Goal: Information Seeking & Learning: Check status

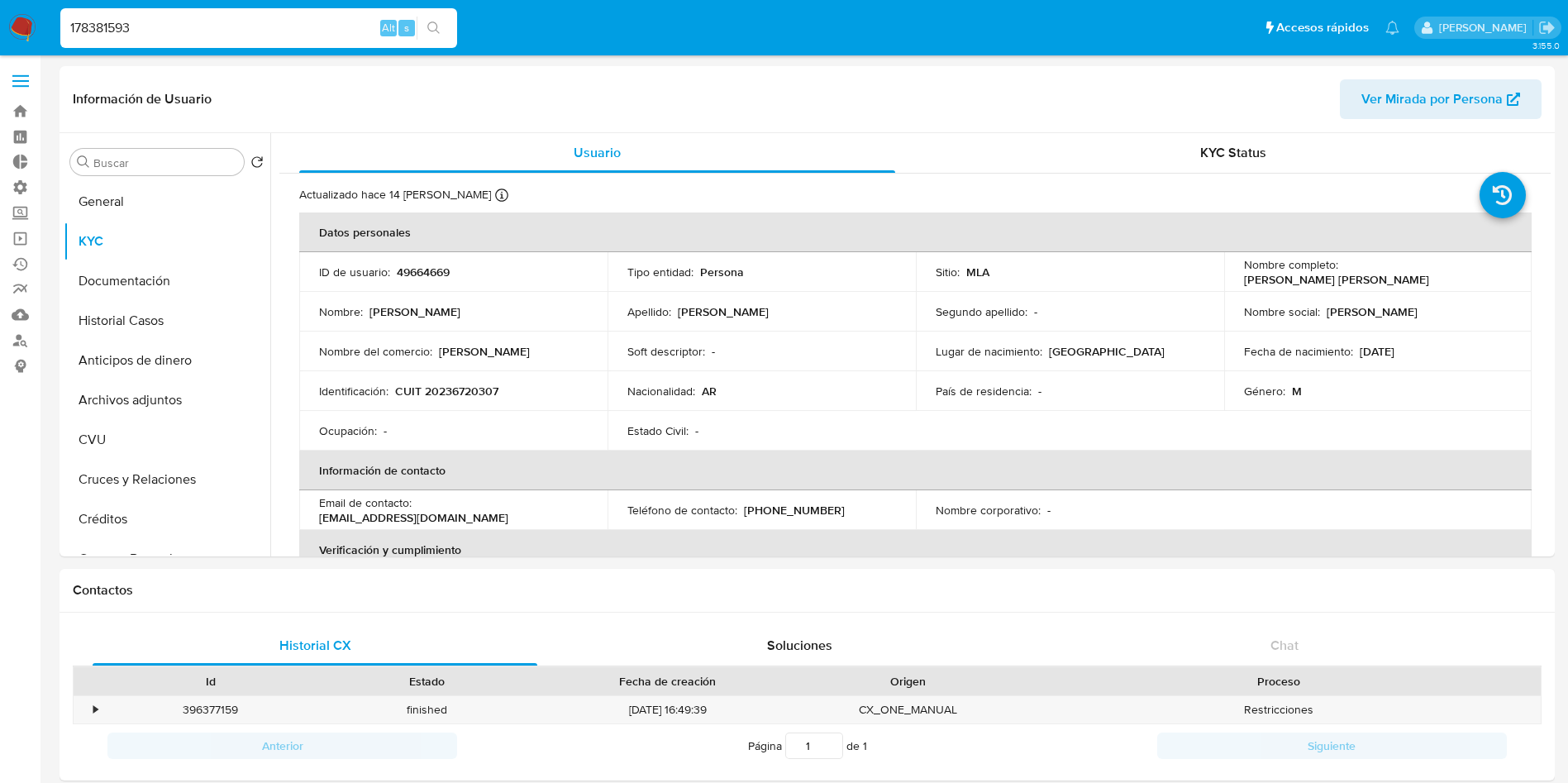
select select "10"
type input "178381593"
click at [443, 32] on button "search-icon" at bounding box center [433, 28] width 34 height 23
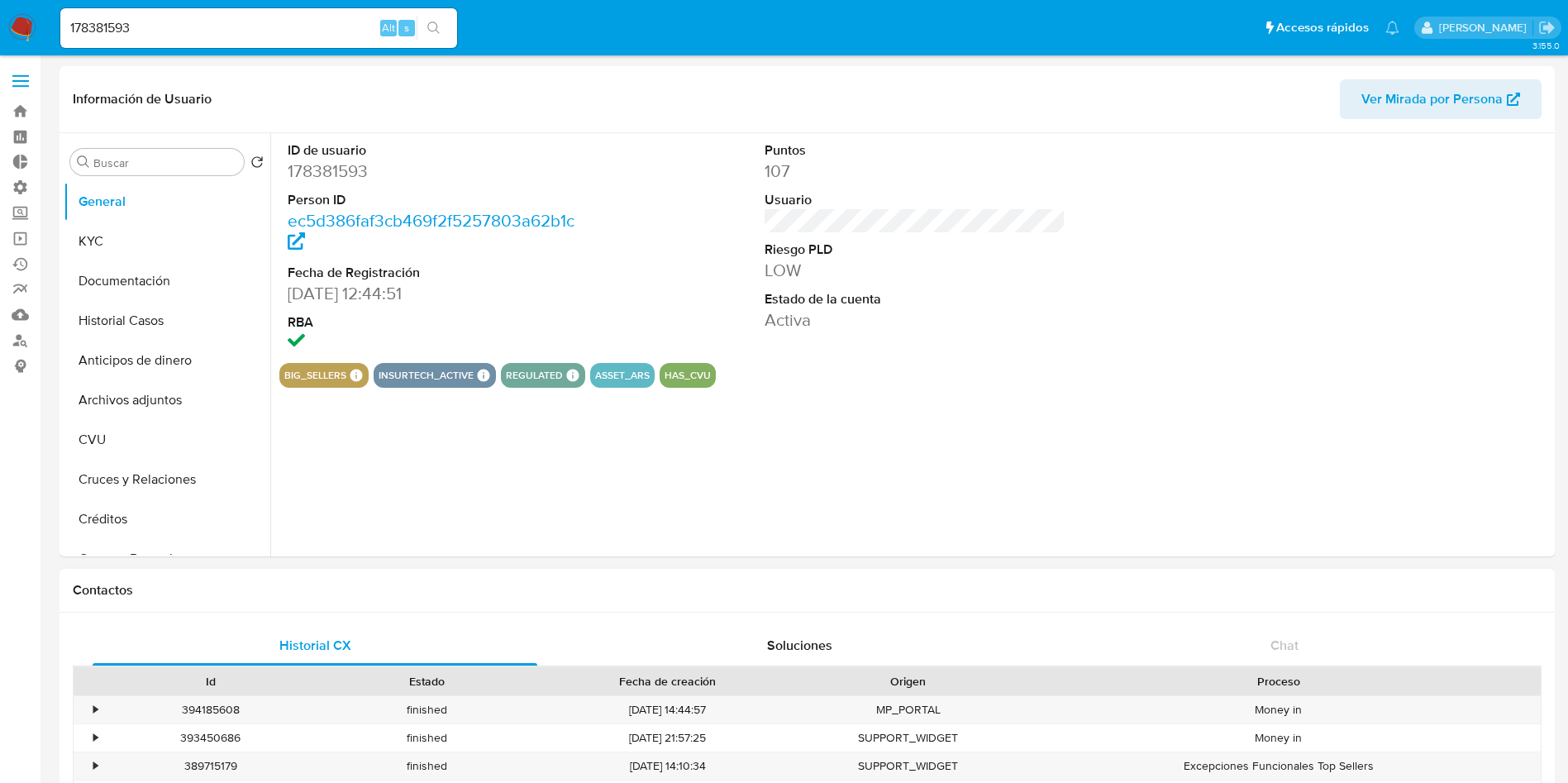
select select "10"
click at [152, 406] on button "Archivos adjuntos" at bounding box center [160, 401] width 193 height 40
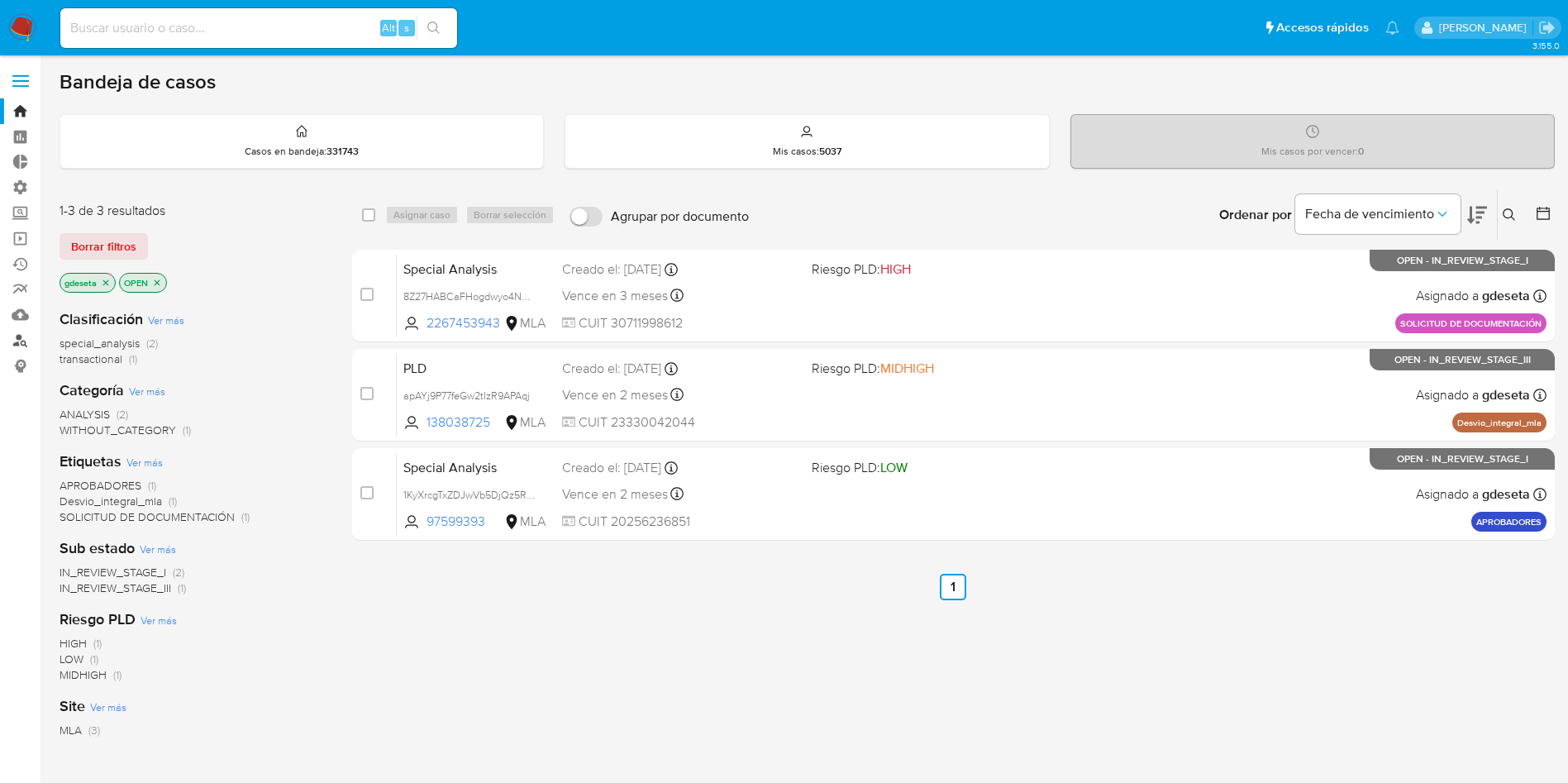
click at [23, 343] on link "Buscador de personas" at bounding box center [98, 340] width 197 height 26
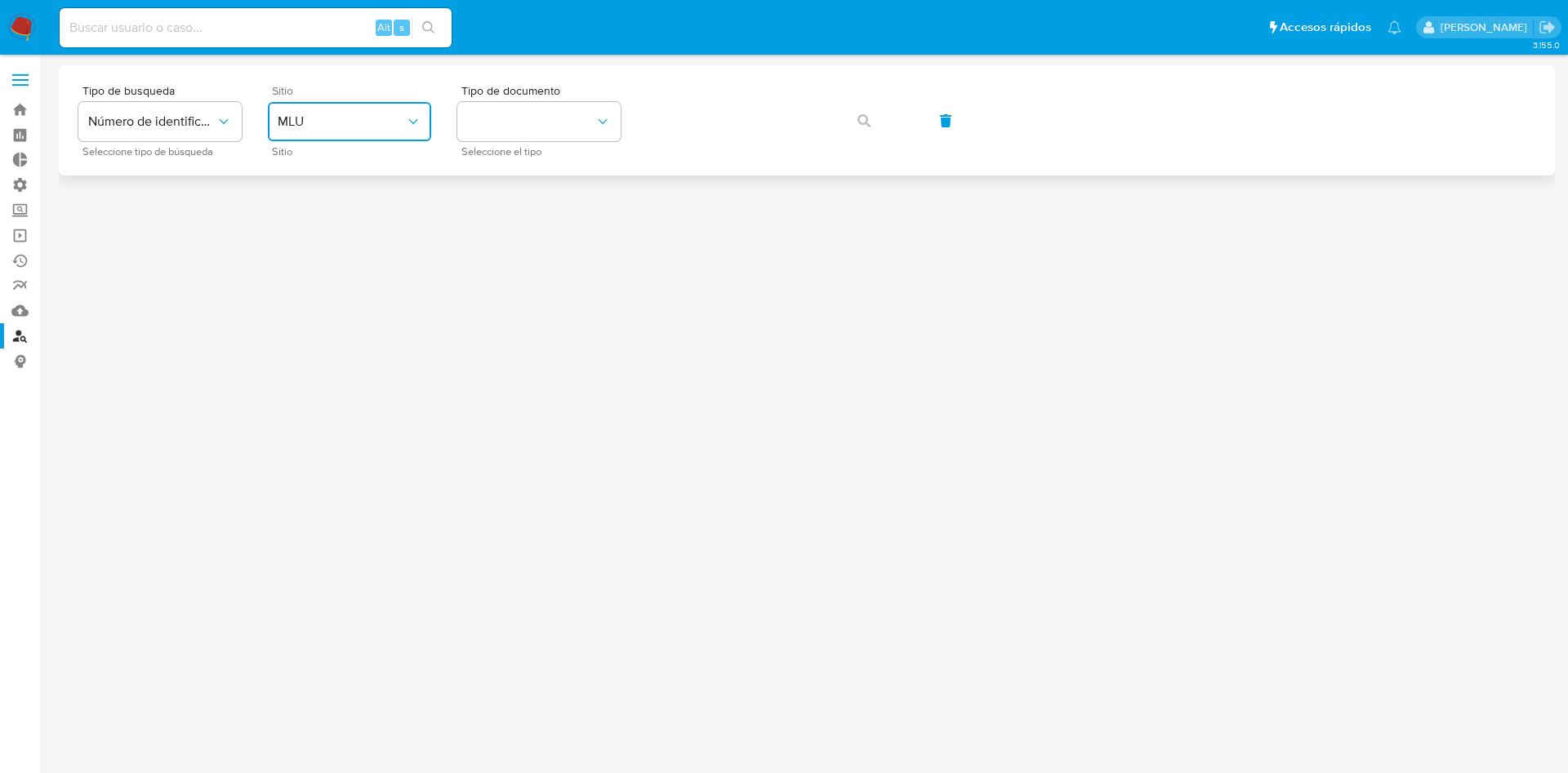
click at [349, 141] on button "MLU" at bounding box center [350, 122] width 164 height 39
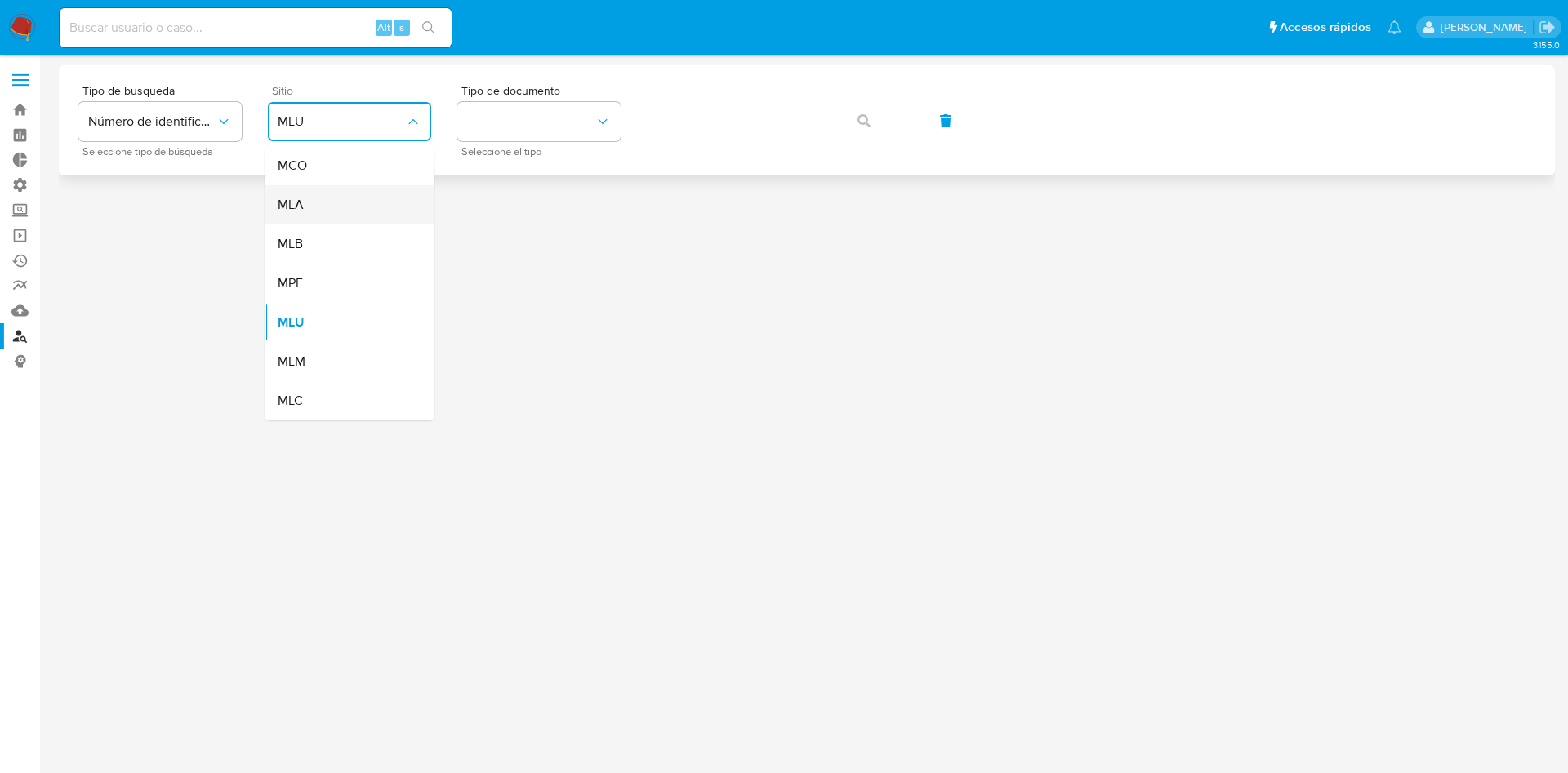
click at [337, 201] on div "MLA" at bounding box center [345, 205] width 134 height 39
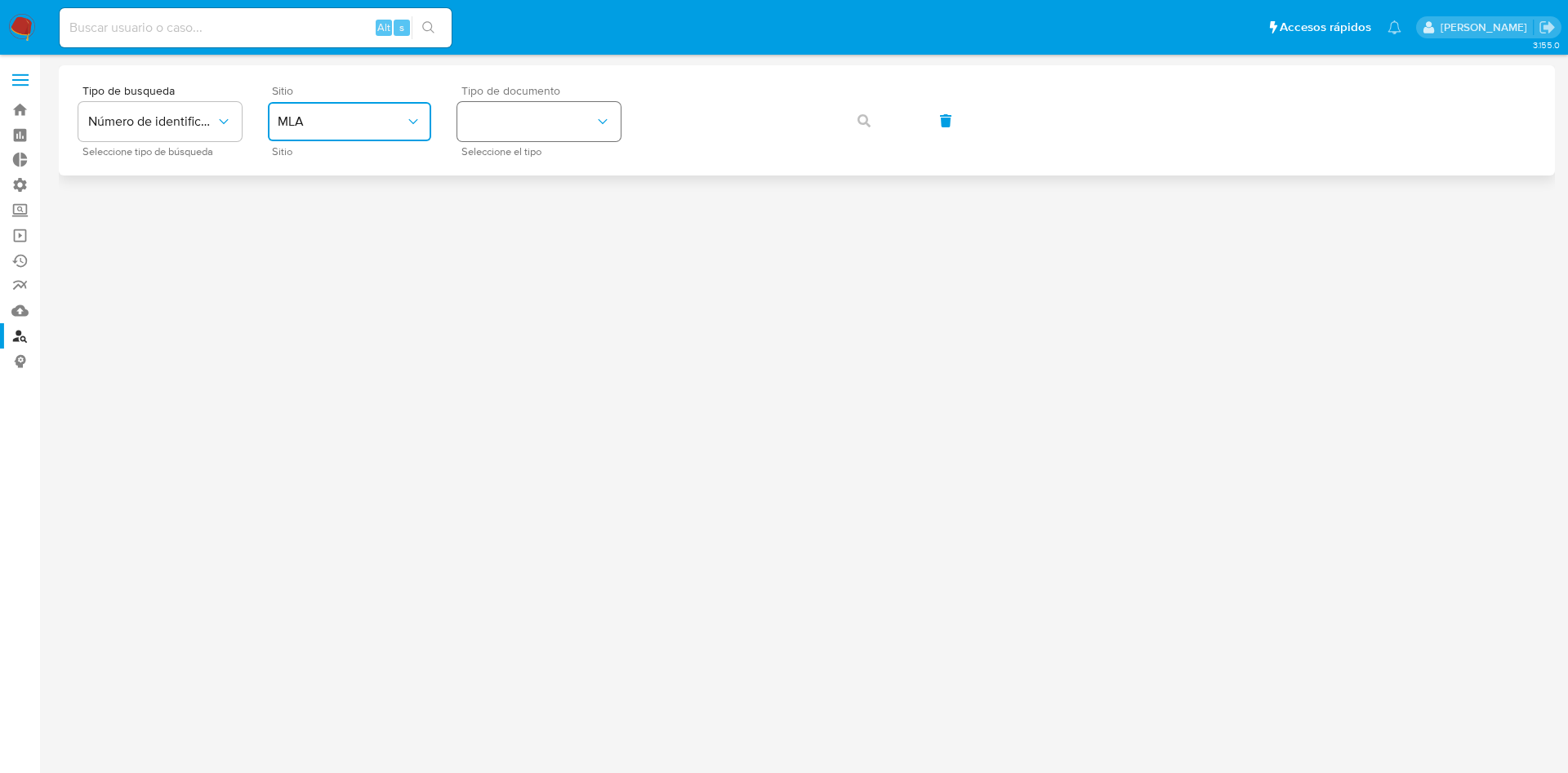
click at [502, 132] on button "identificationType" at bounding box center [539, 122] width 164 height 39
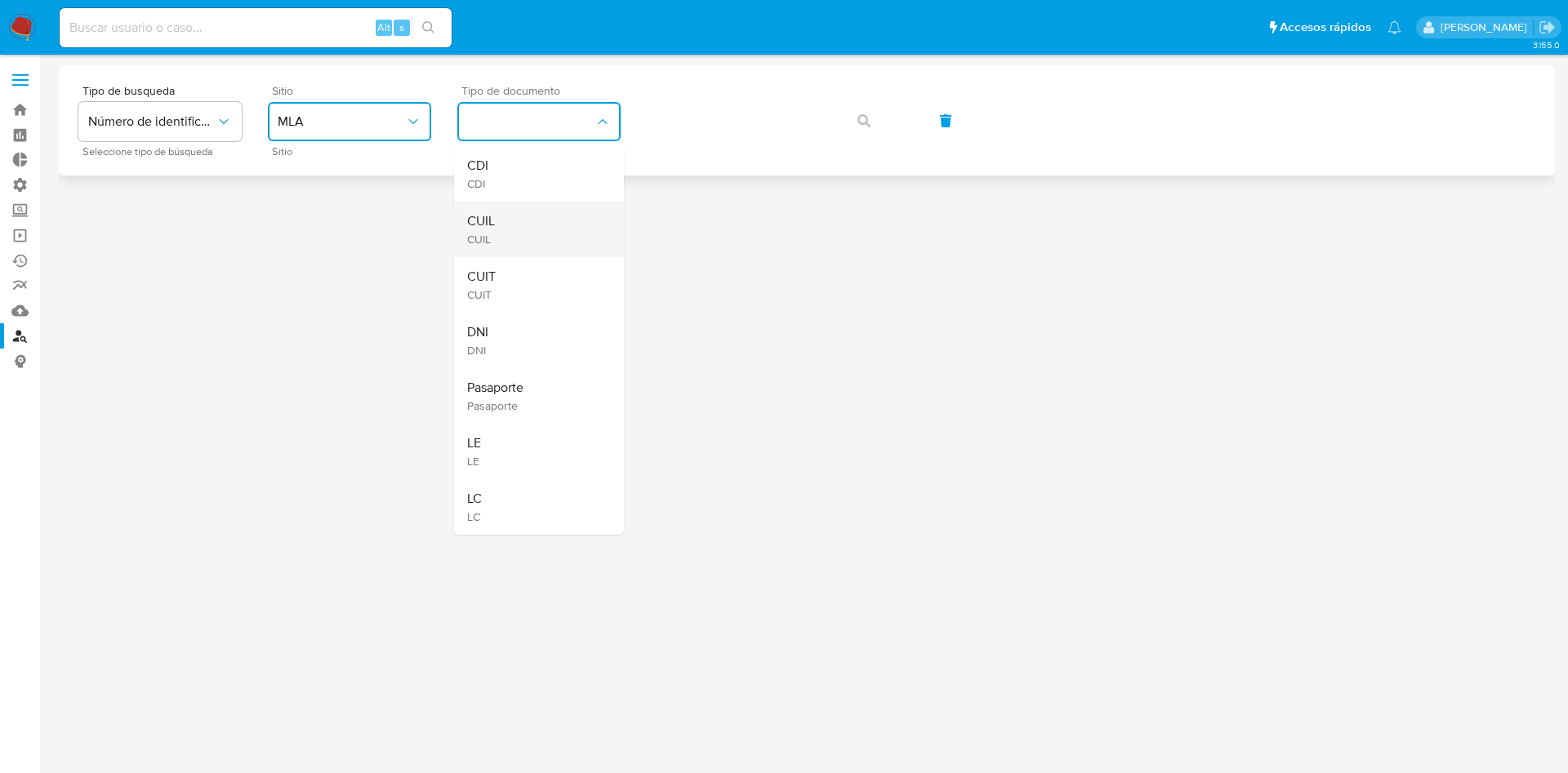
click at [500, 216] on div "CUIL CUIL" at bounding box center [534, 229] width 134 height 56
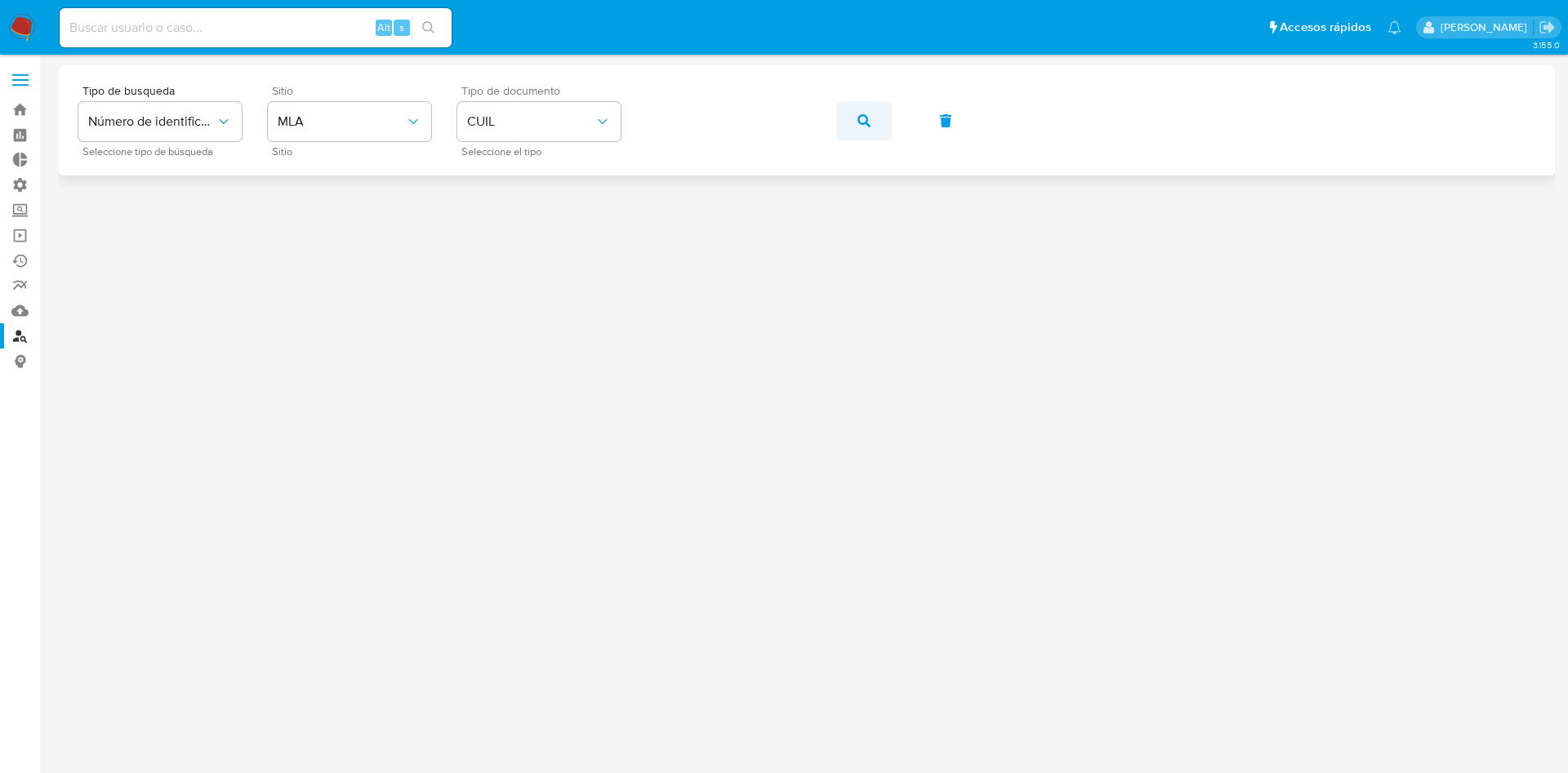
click at [861, 113] on span "button" at bounding box center [864, 121] width 13 height 36
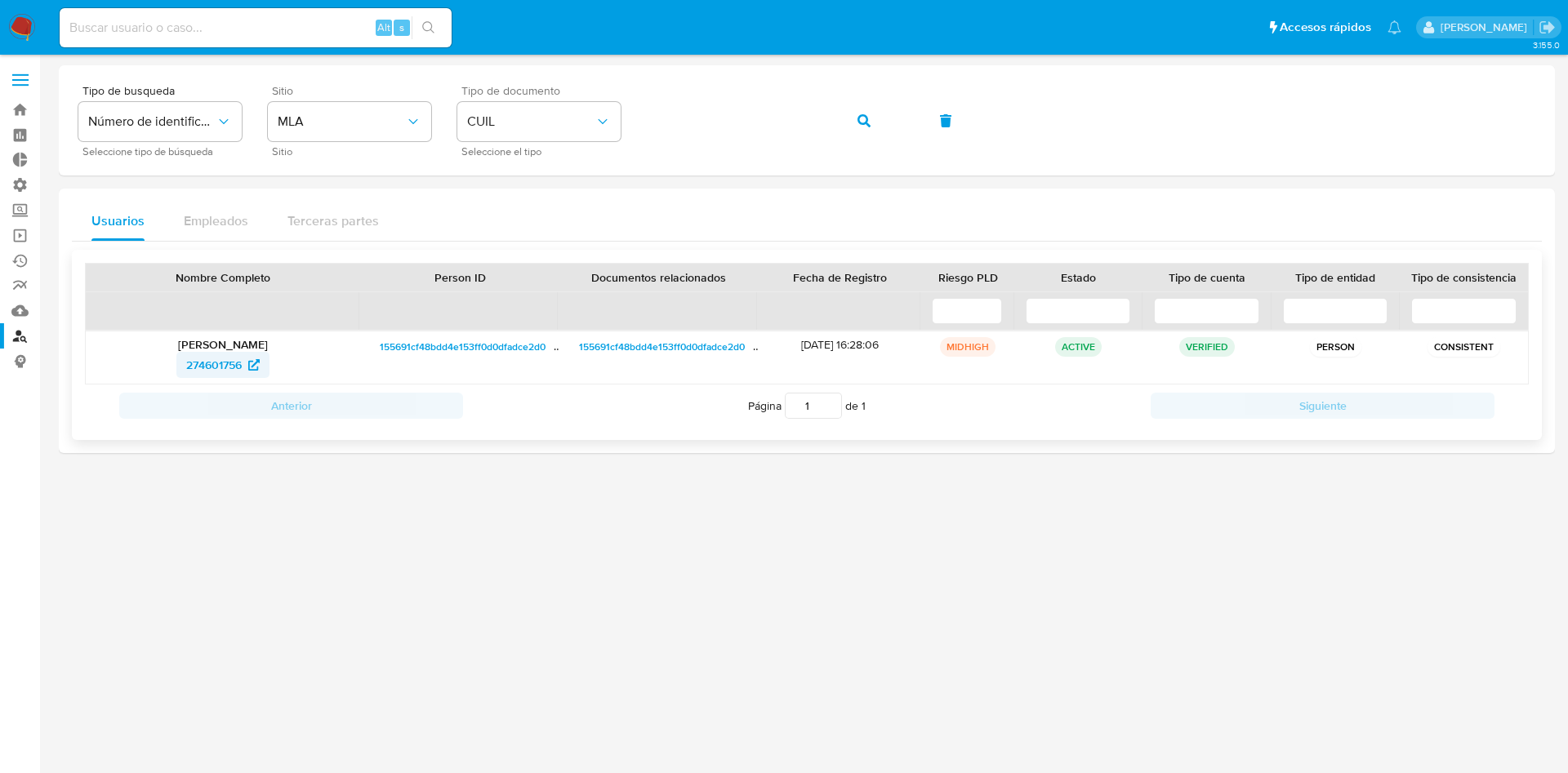
click at [211, 373] on span "274601756" at bounding box center [214, 365] width 56 height 26
click at [15, 21] on img at bounding box center [22, 28] width 28 height 28
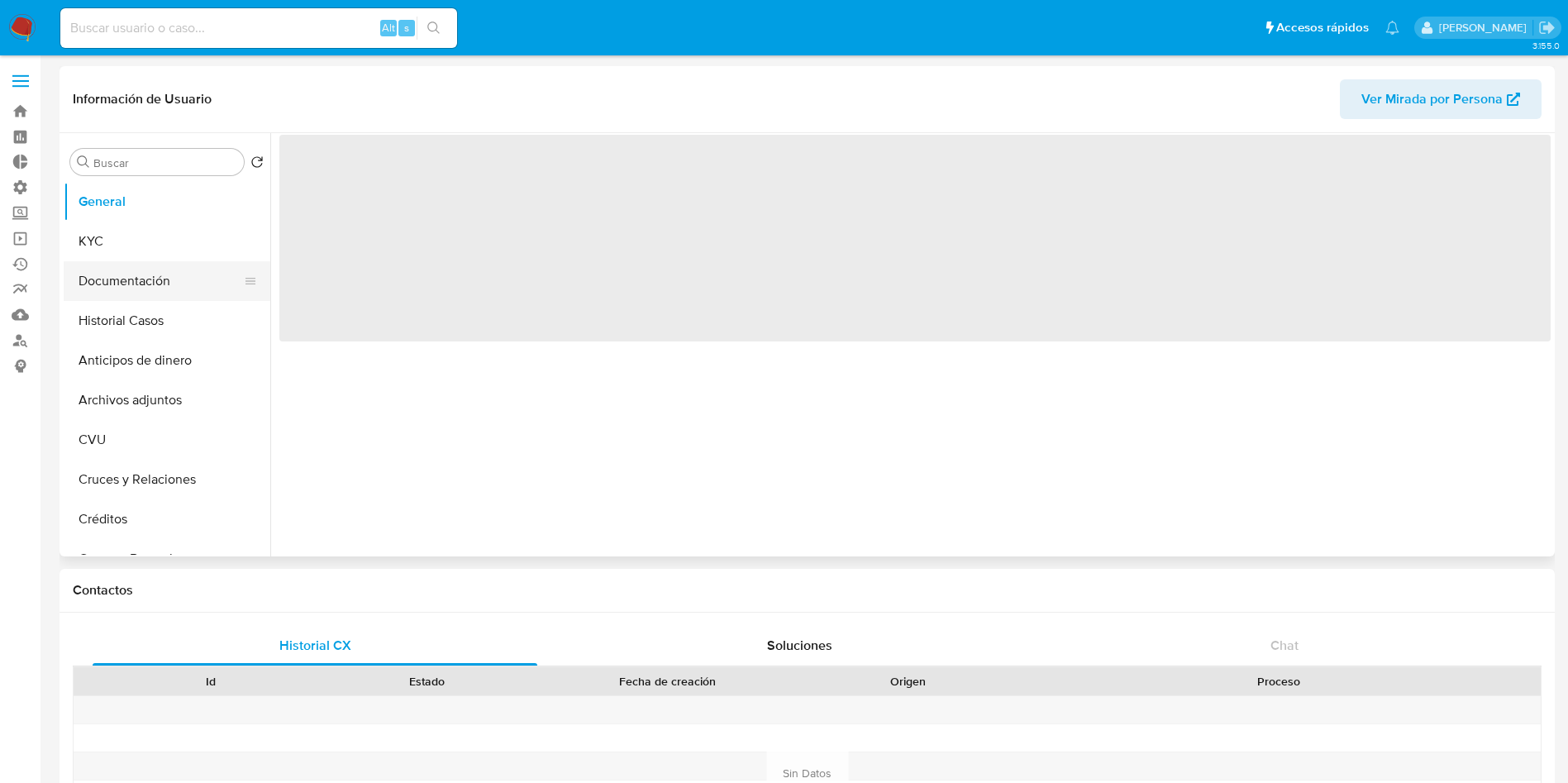
click at [154, 282] on button "Documentación" at bounding box center [160, 282] width 193 height 40
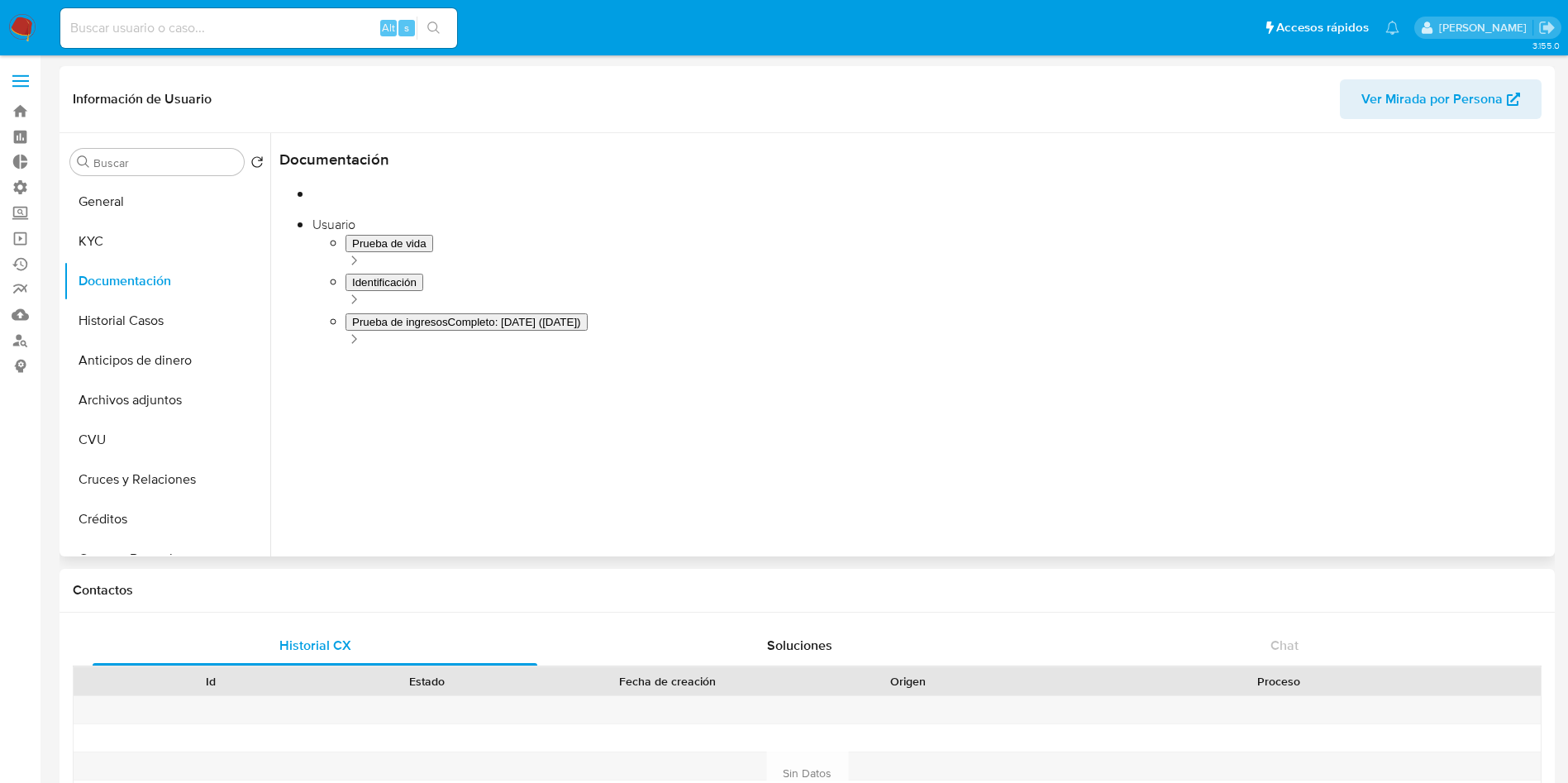
select select "10"
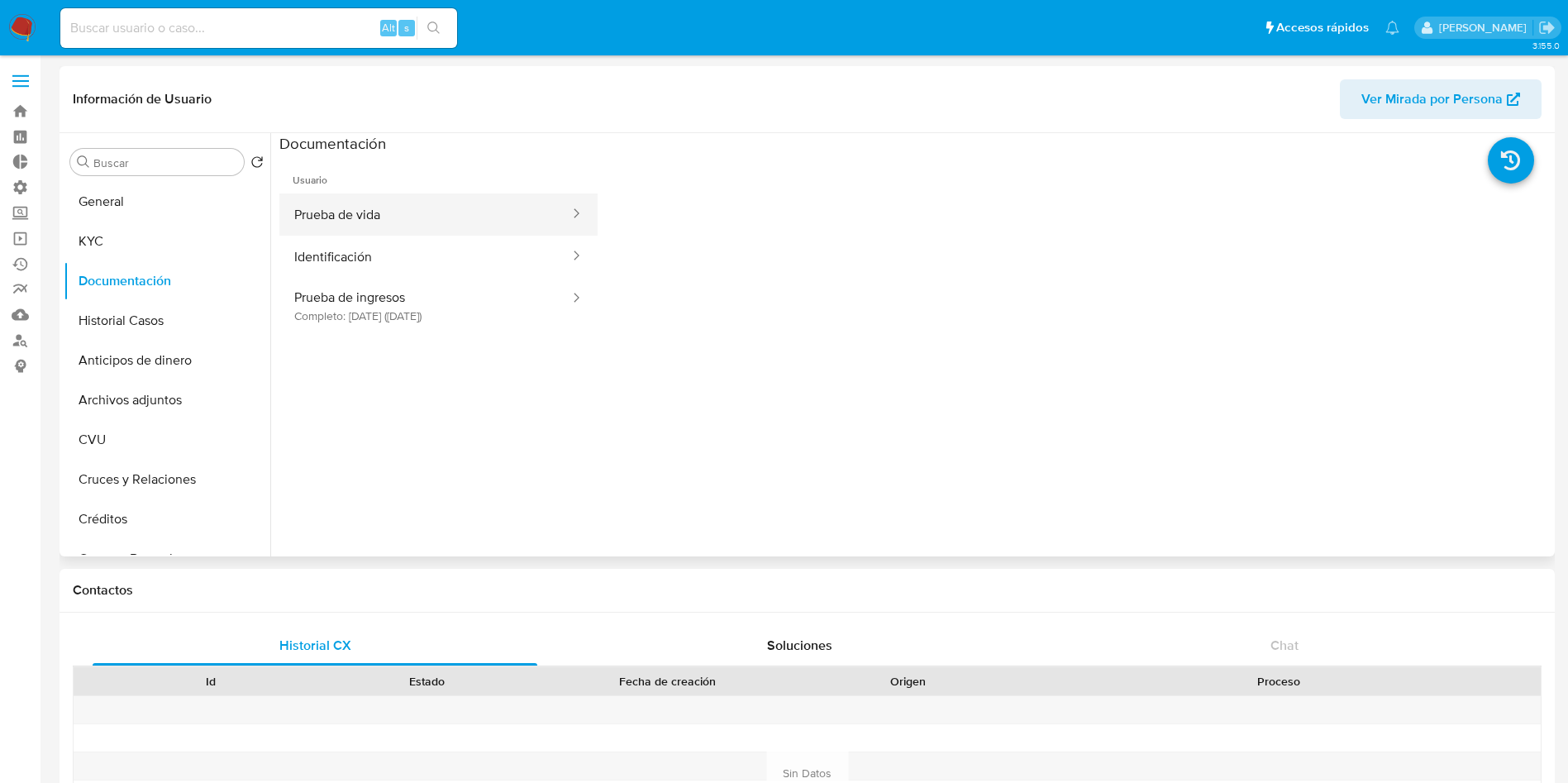
click at [382, 218] on button "Prueba de vida" at bounding box center [426, 214] width 291 height 42
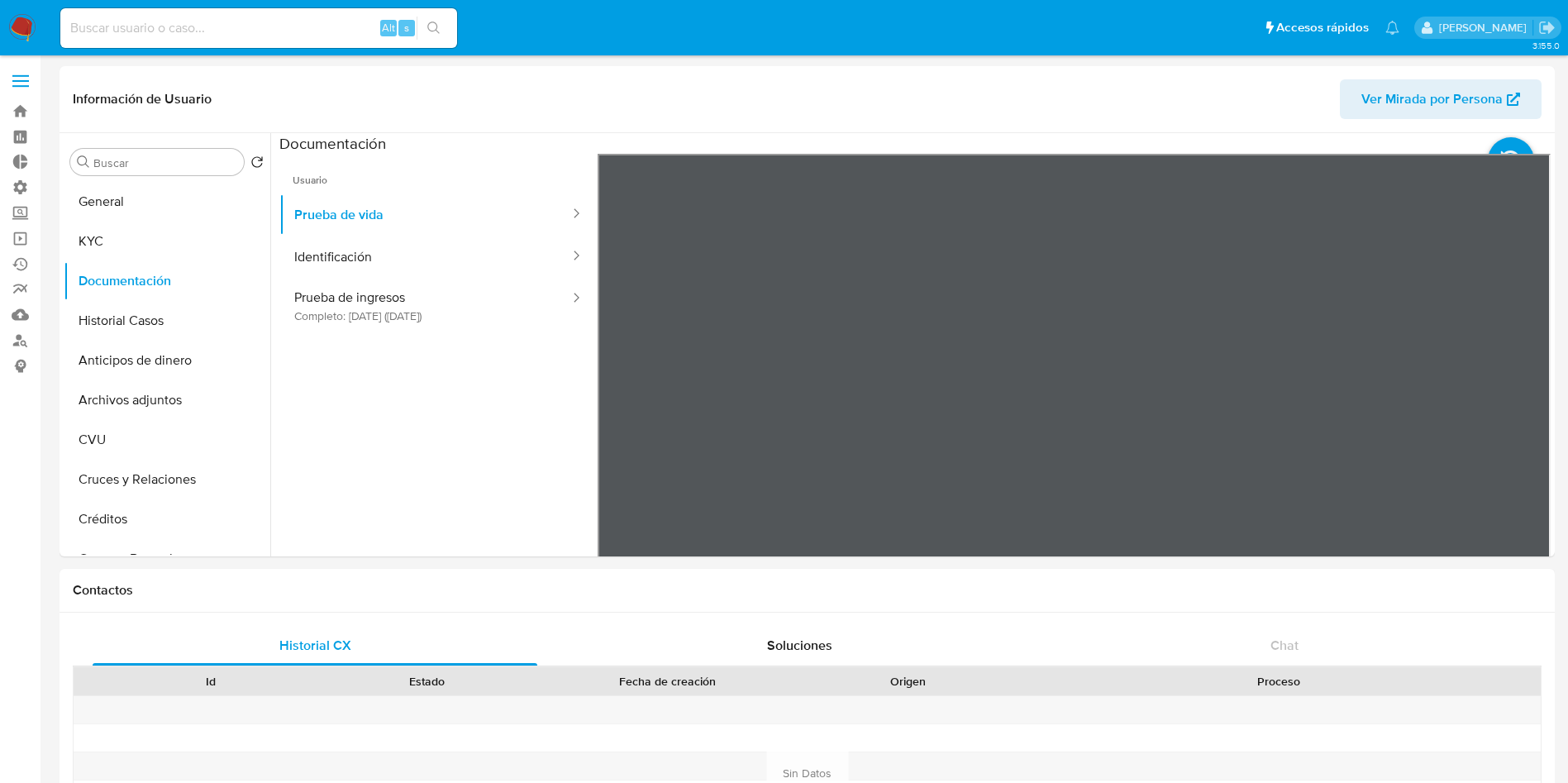
click at [254, 22] on input at bounding box center [258, 28] width 397 height 22
paste input "349871403"
type input "349871403"
click at [431, 34] on icon "search-icon" at bounding box center [434, 28] width 13 height 13
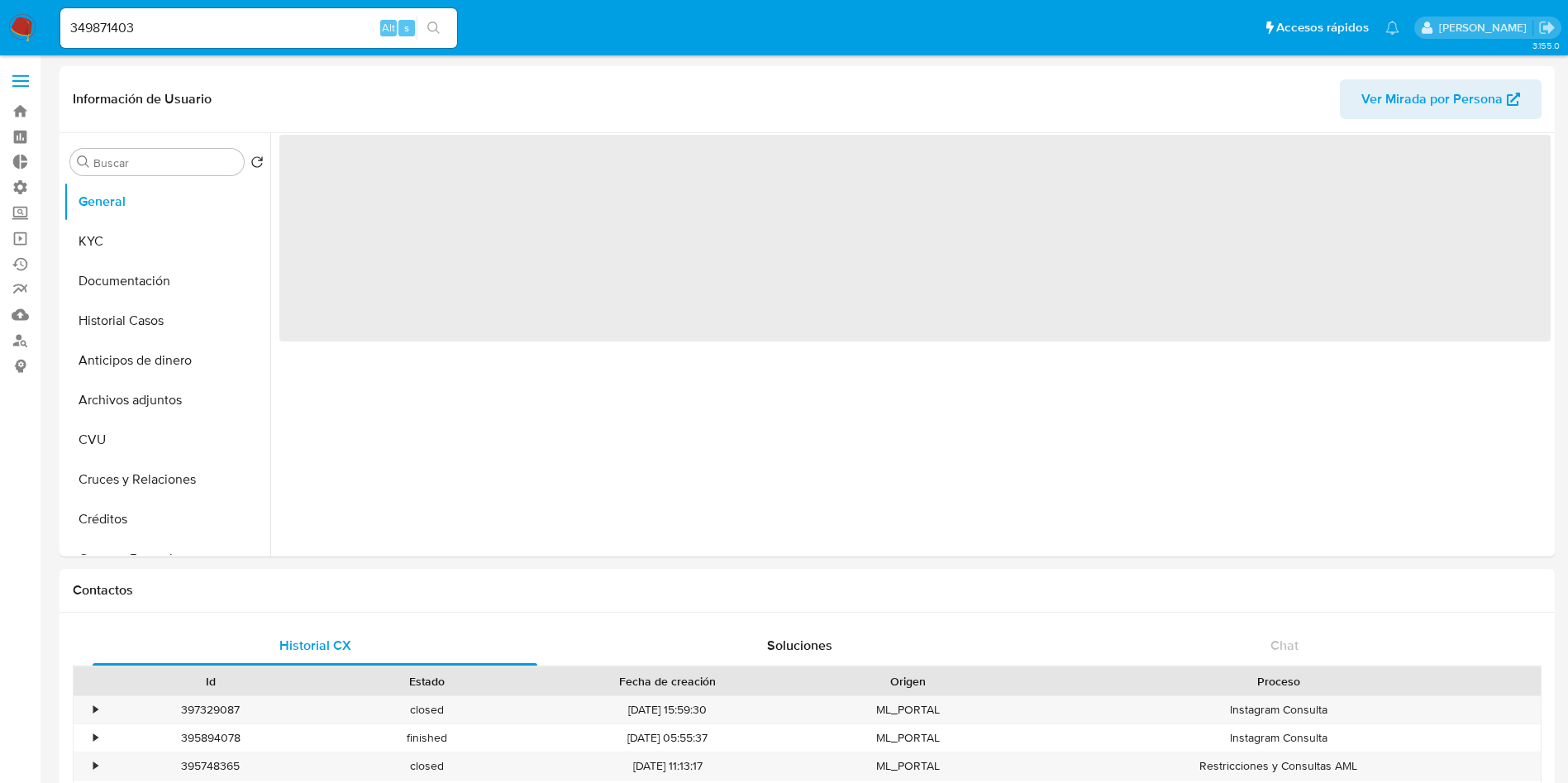
select select "10"
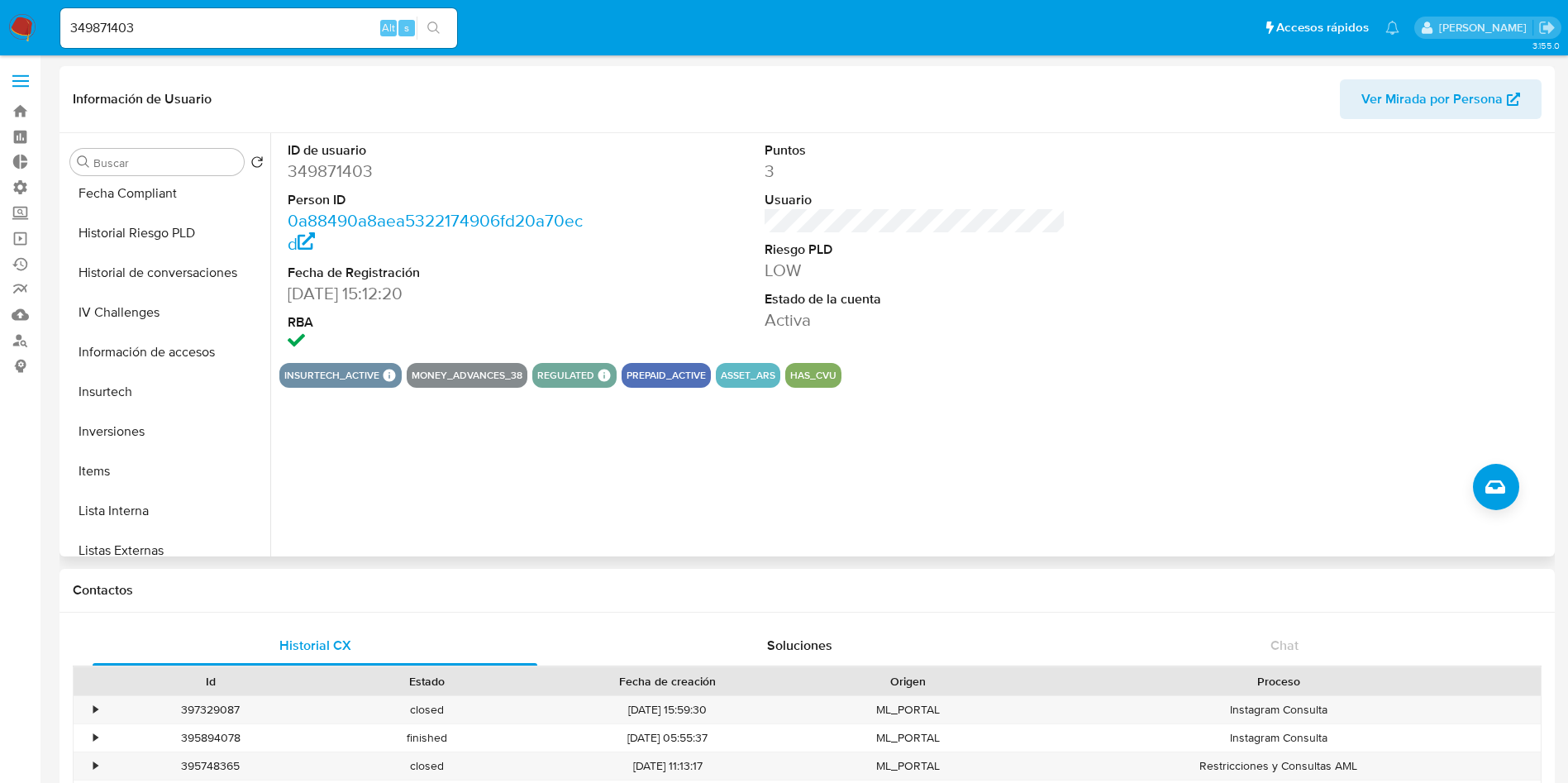
scroll to position [744, 0]
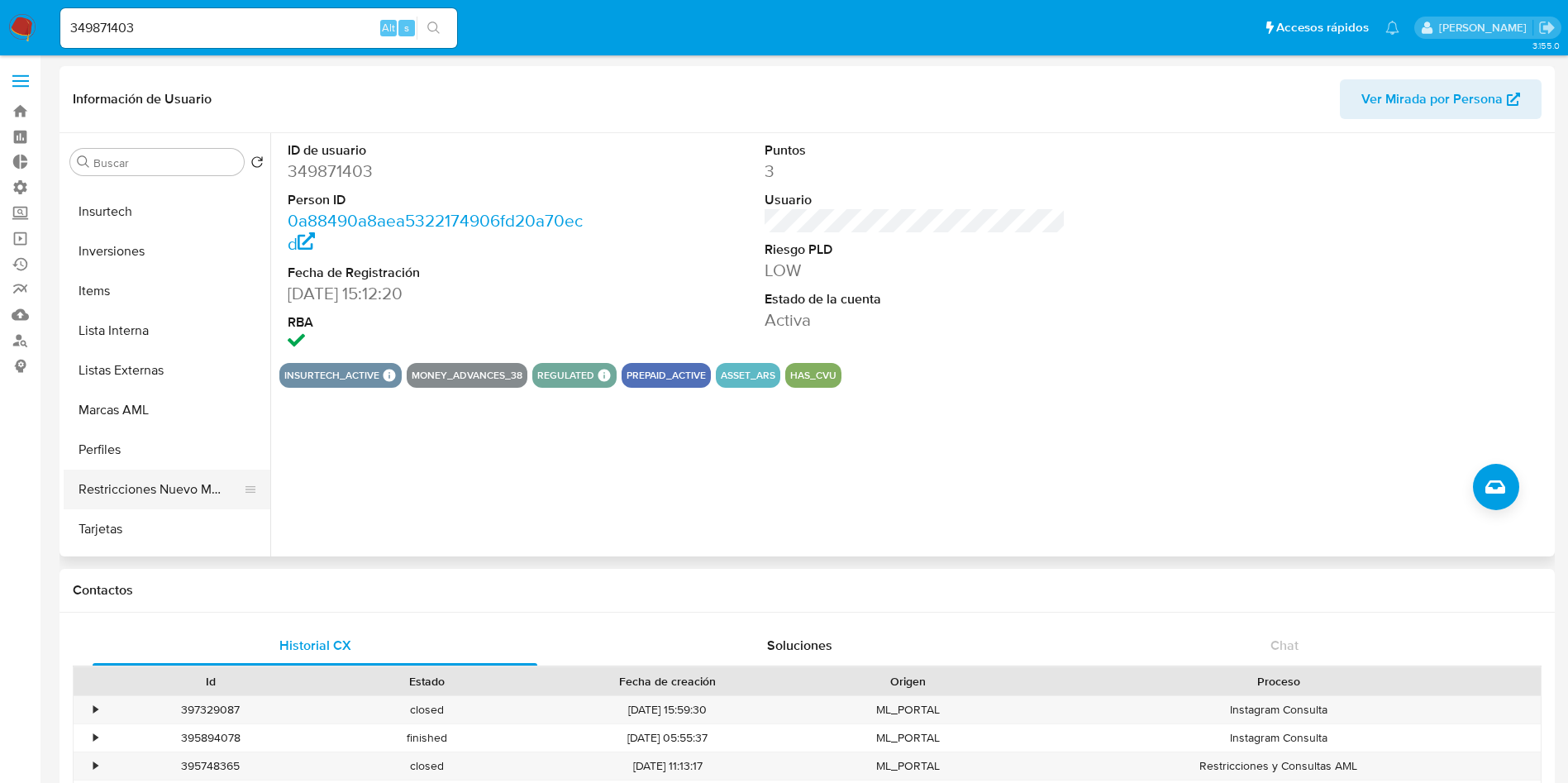
click at [149, 489] on button "Restricciones Nuevo Mundo" at bounding box center [160, 490] width 193 height 40
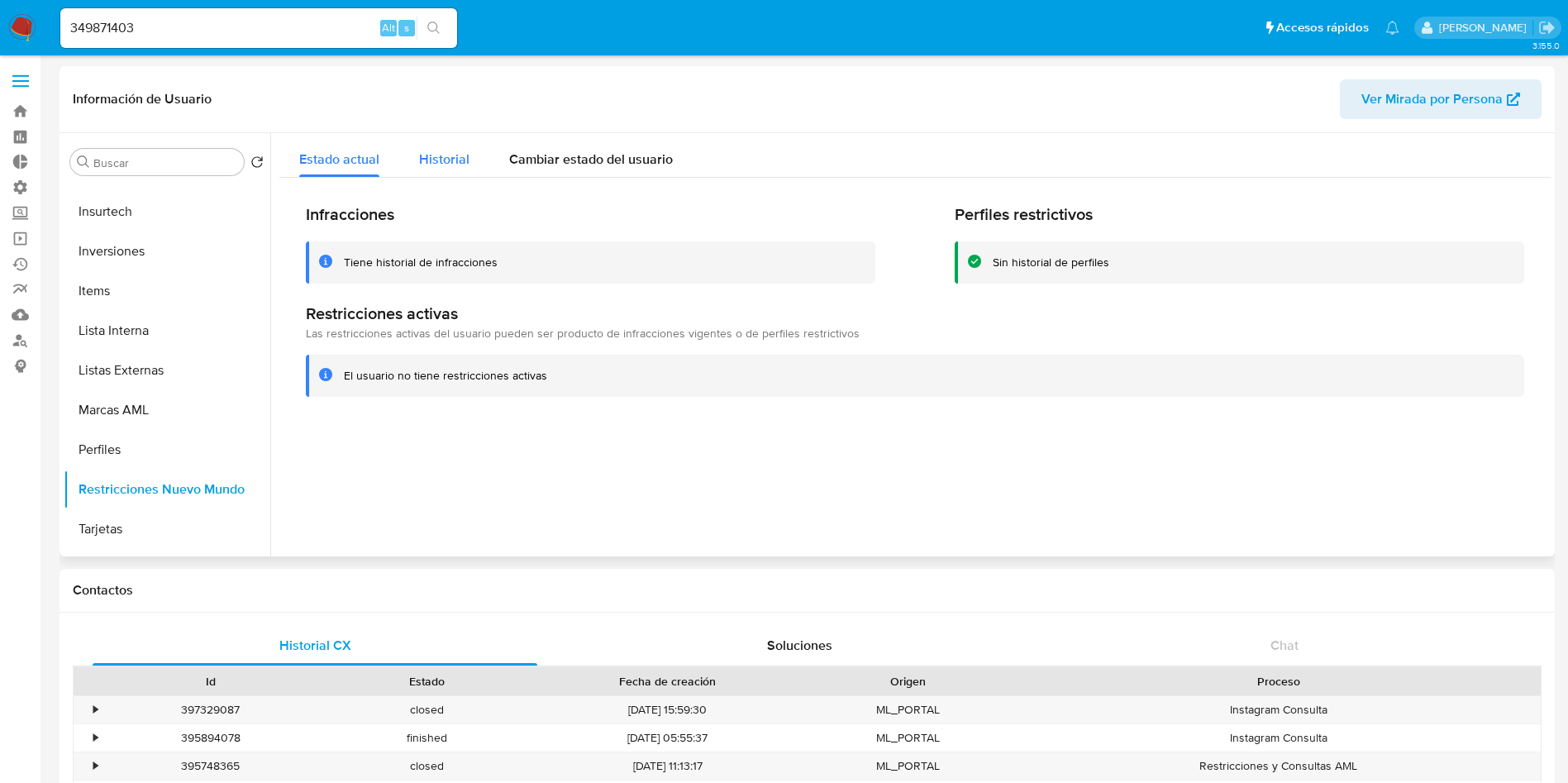
click at [441, 162] on span "Historial" at bounding box center [444, 159] width 51 height 19
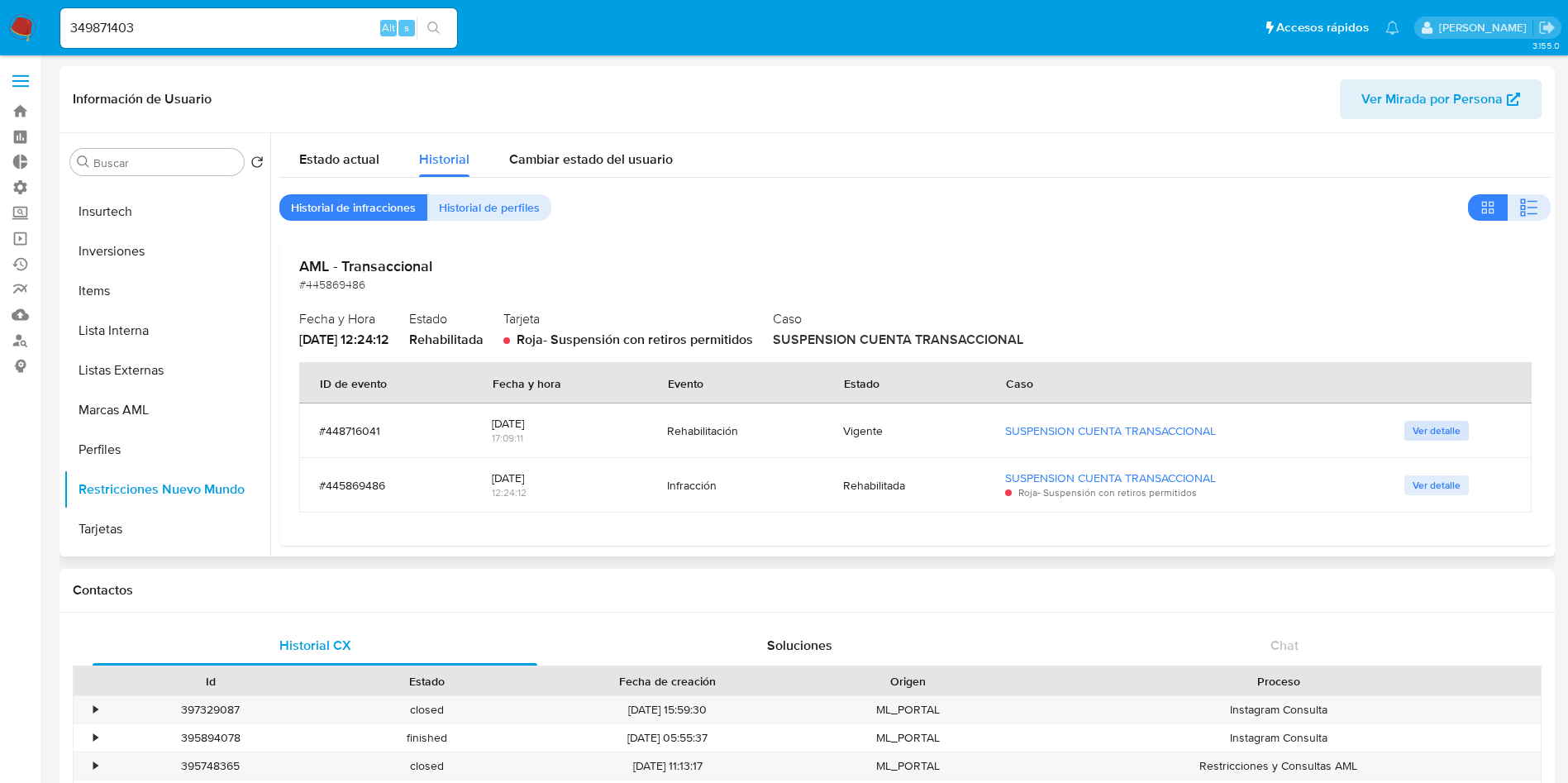
click at [1413, 435] on span "Ver detalle" at bounding box center [1437, 431] width 48 height 17
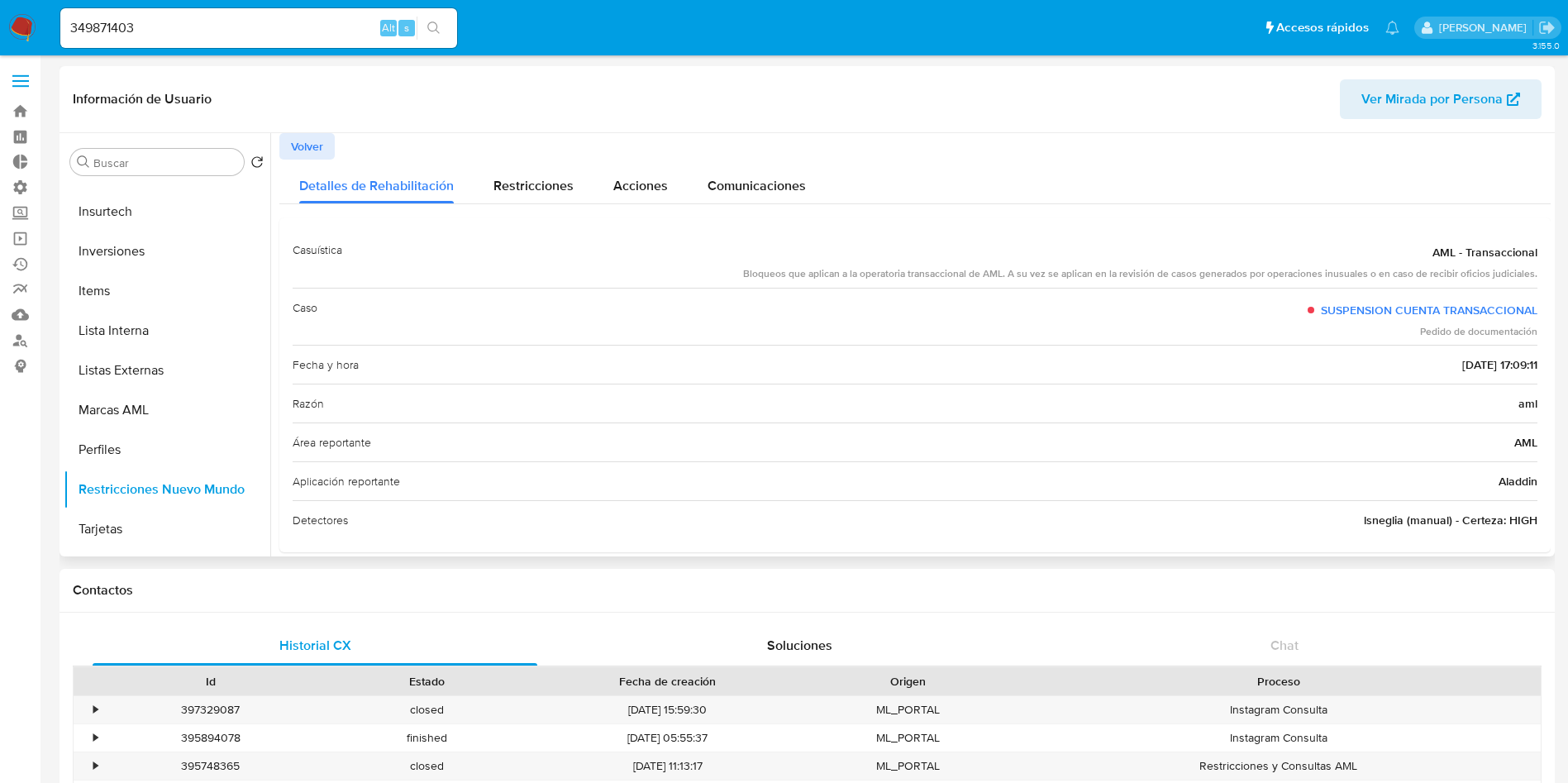
scroll to position [17, 0]
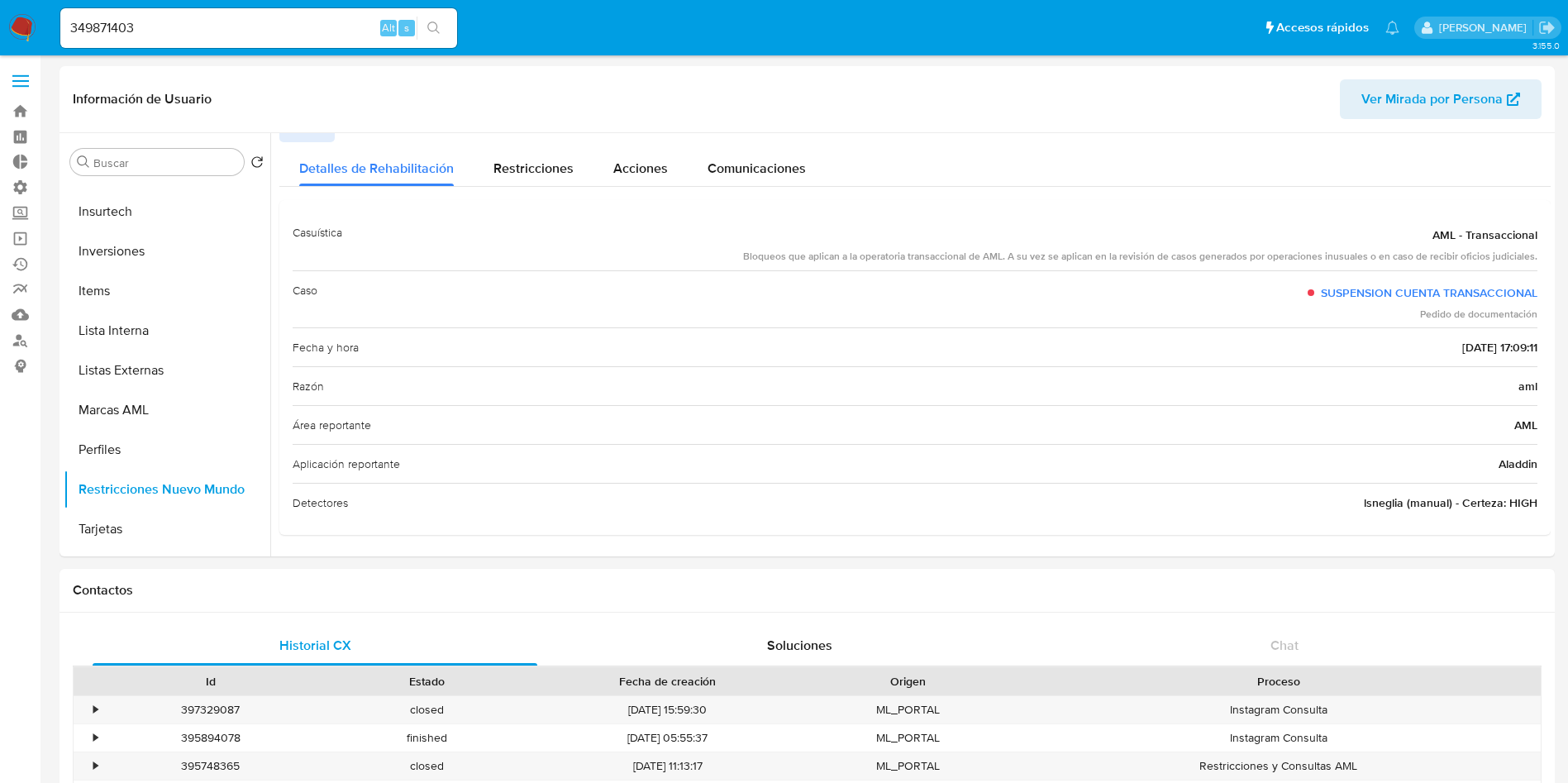
click at [162, 47] on div "349871403 Alt s" at bounding box center [258, 28] width 397 height 40
click at [166, 37] on input "349871403" at bounding box center [258, 28] width 397 height 22
paste input "3747824"
type input "343747824"
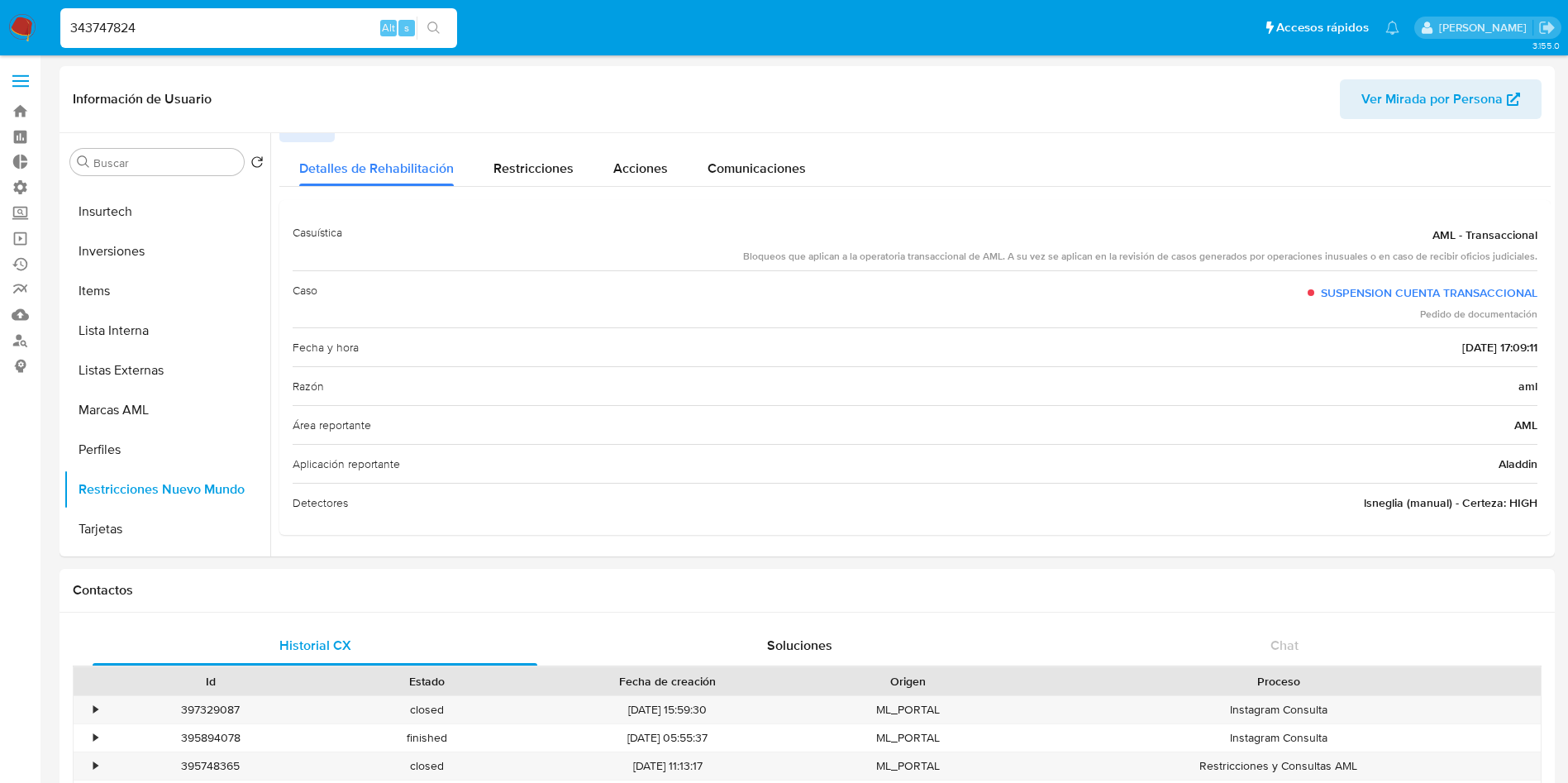
click at [434, 34] on icon "search-icon" at bounding box center [434, 28] width 13 height 13
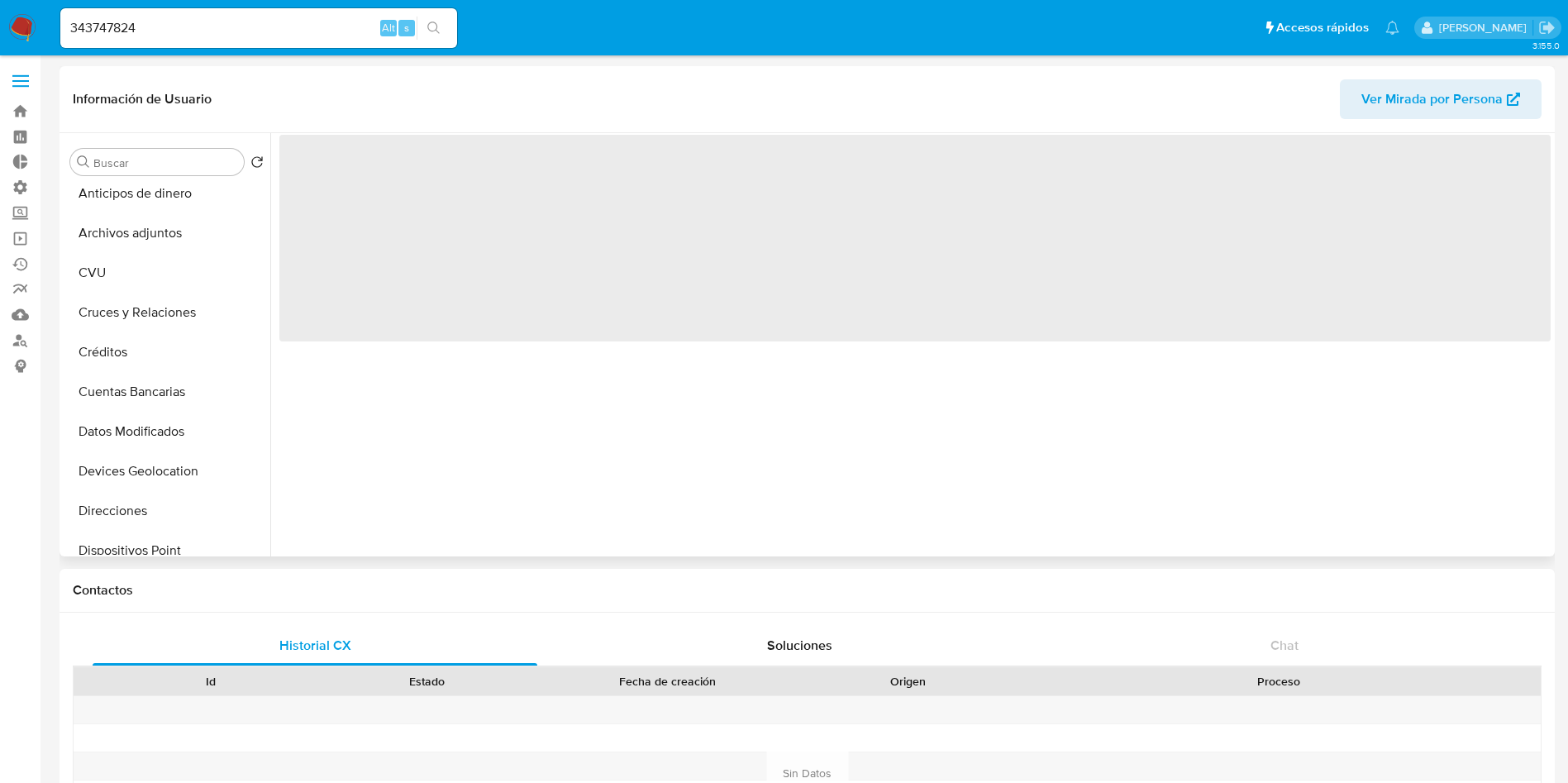
scroll to position [778, 0]
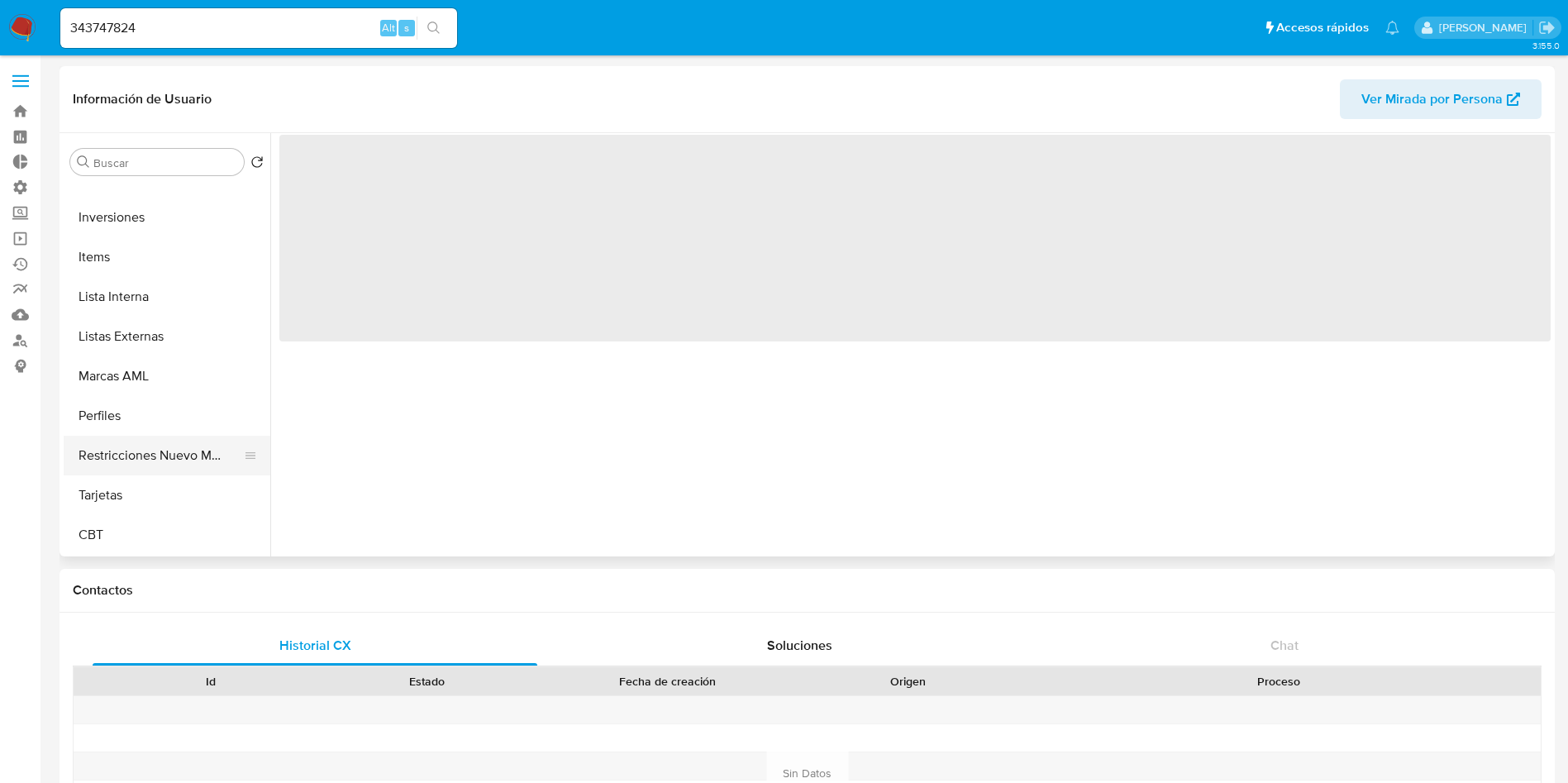
click at [167, 440] on button "Restricciones Nuevo Mundo" at bounding box center [160, 456] width 193 height 40
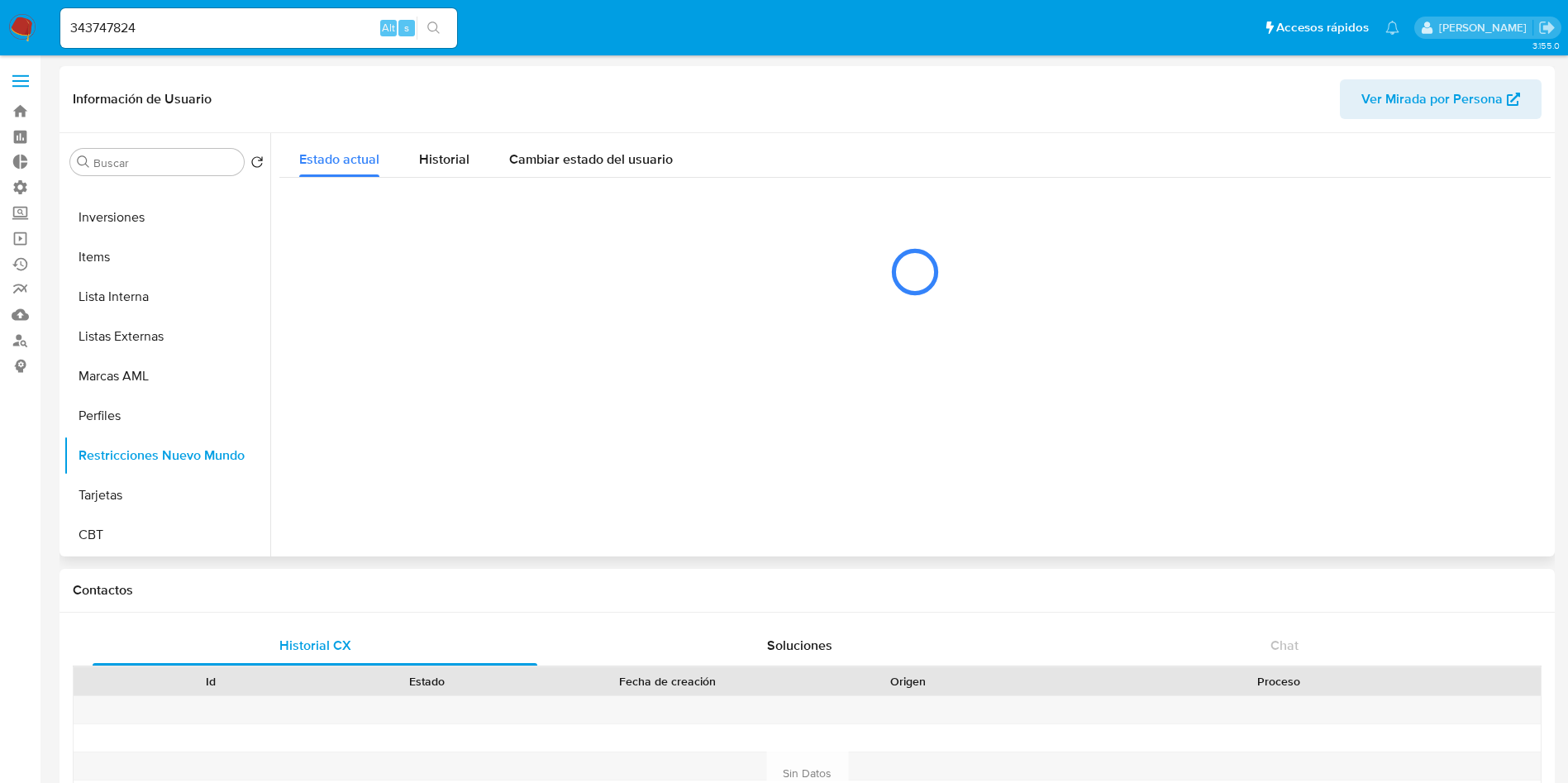
select select "10"
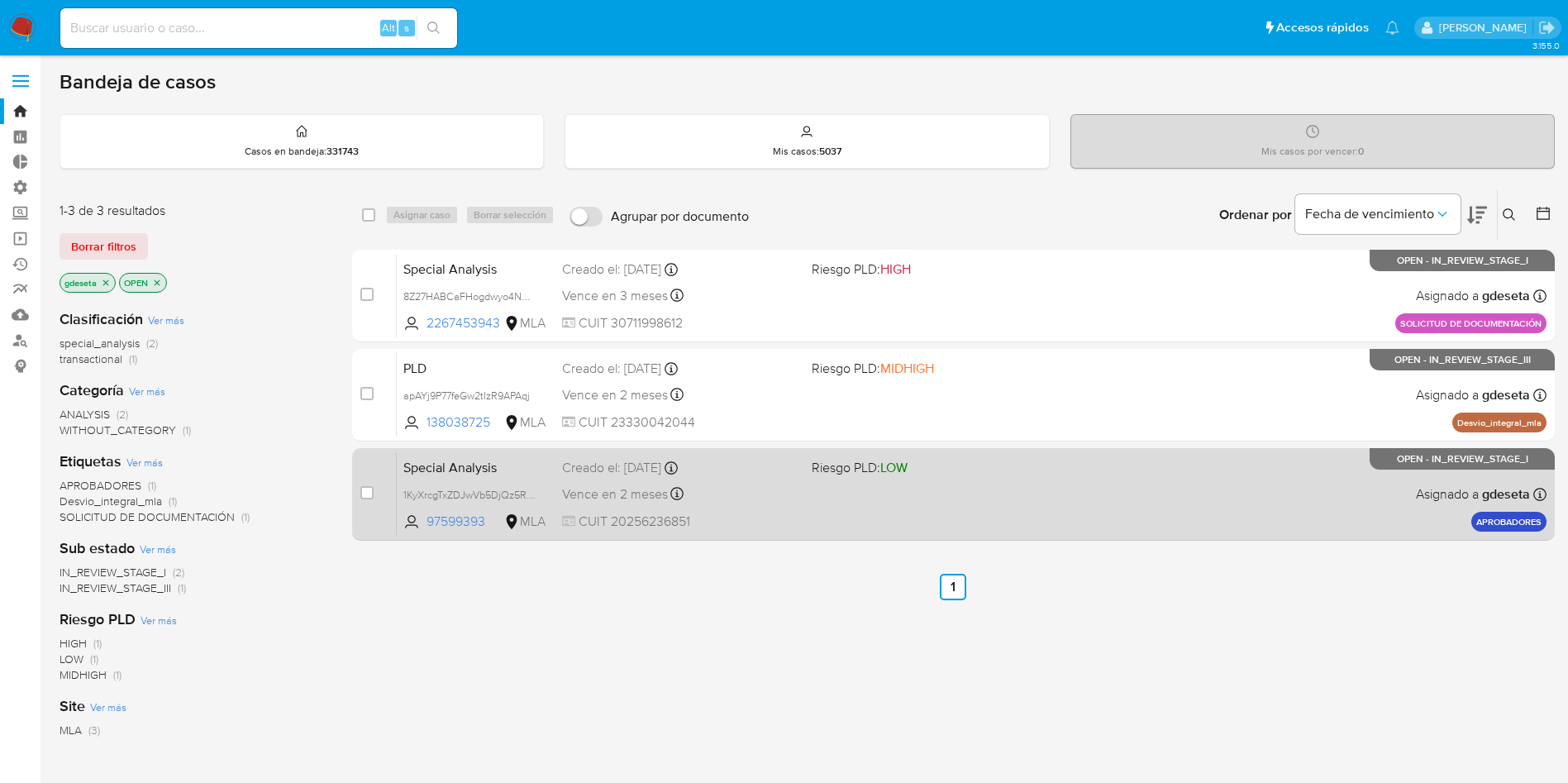
click at [457, 475] on span "Special Analysis" at bounding box center [475, 466] width 146 height 22
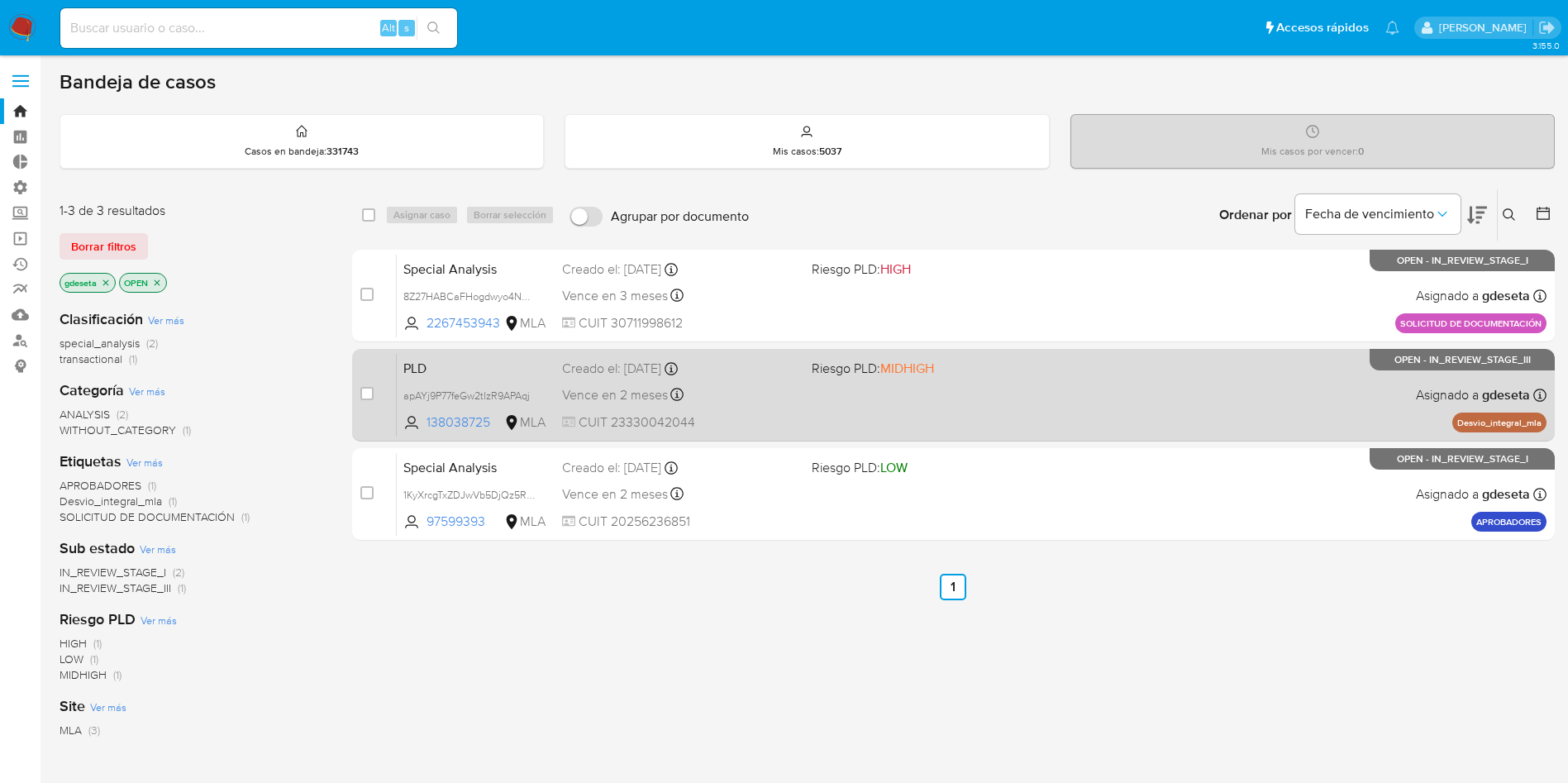
click at [427, 369] on span "PLD" at bounding box center [475, 367] width 146 height 22
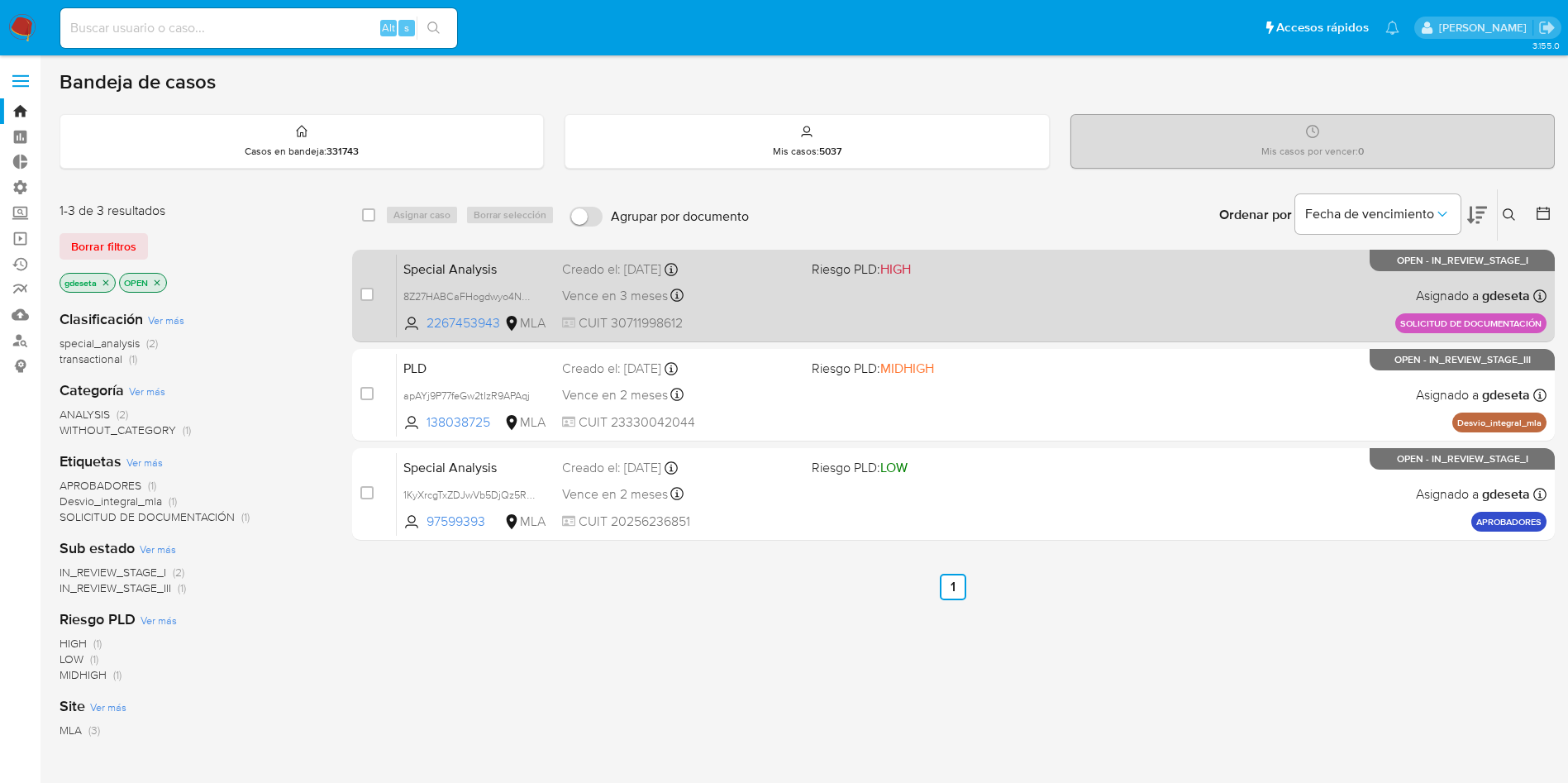
click at [421, 277] on span "Special Analysis" at bounding box center [475, 268] width 146 height 22
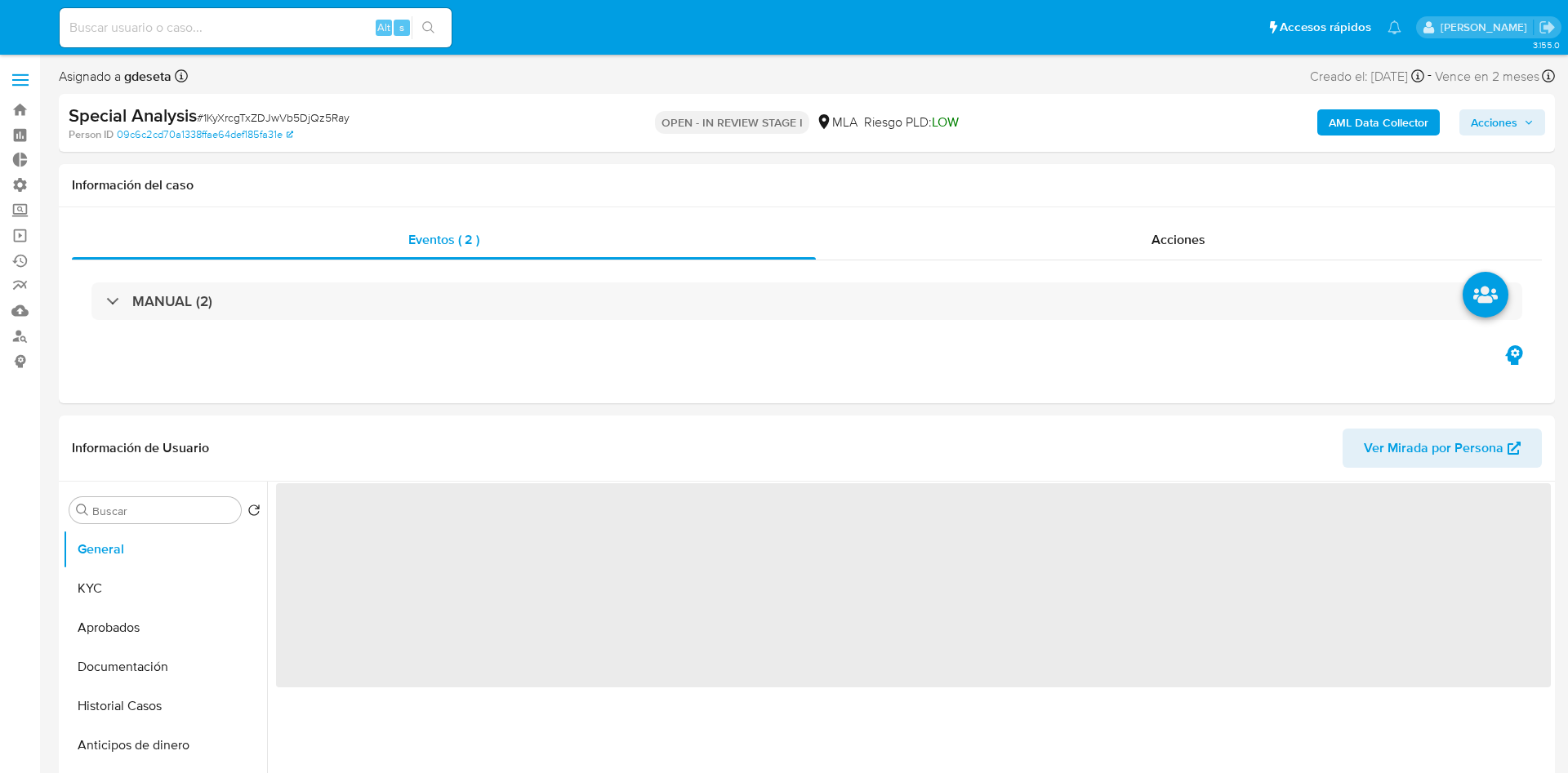
select select "10"
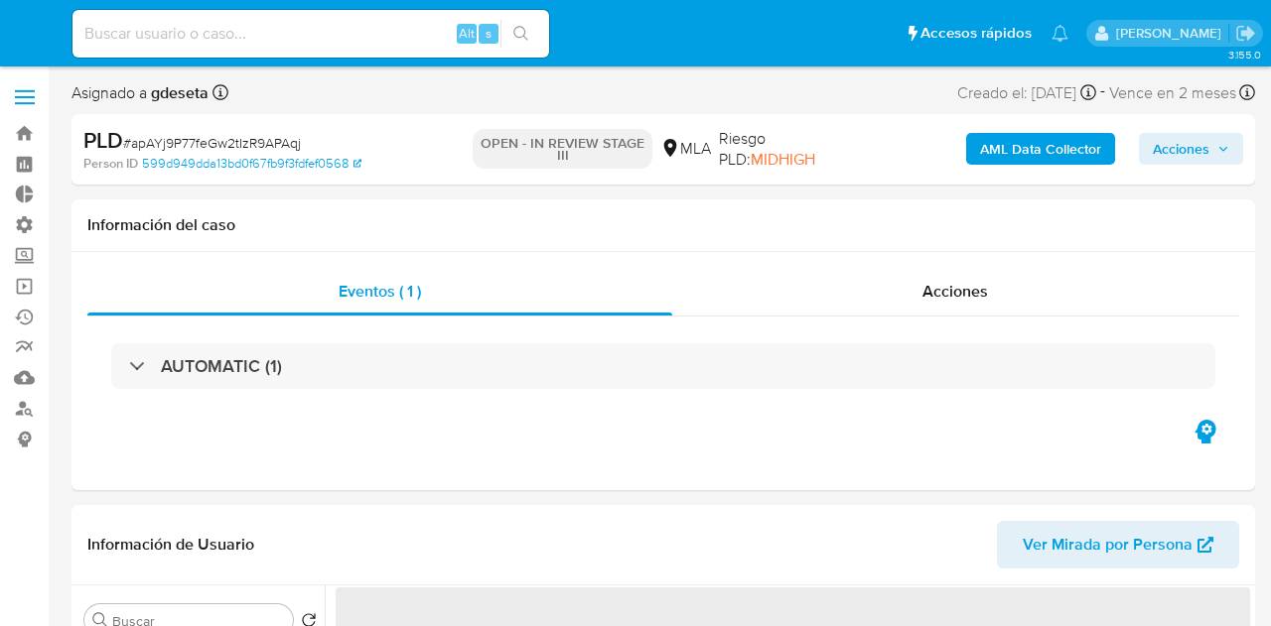
select select "10"
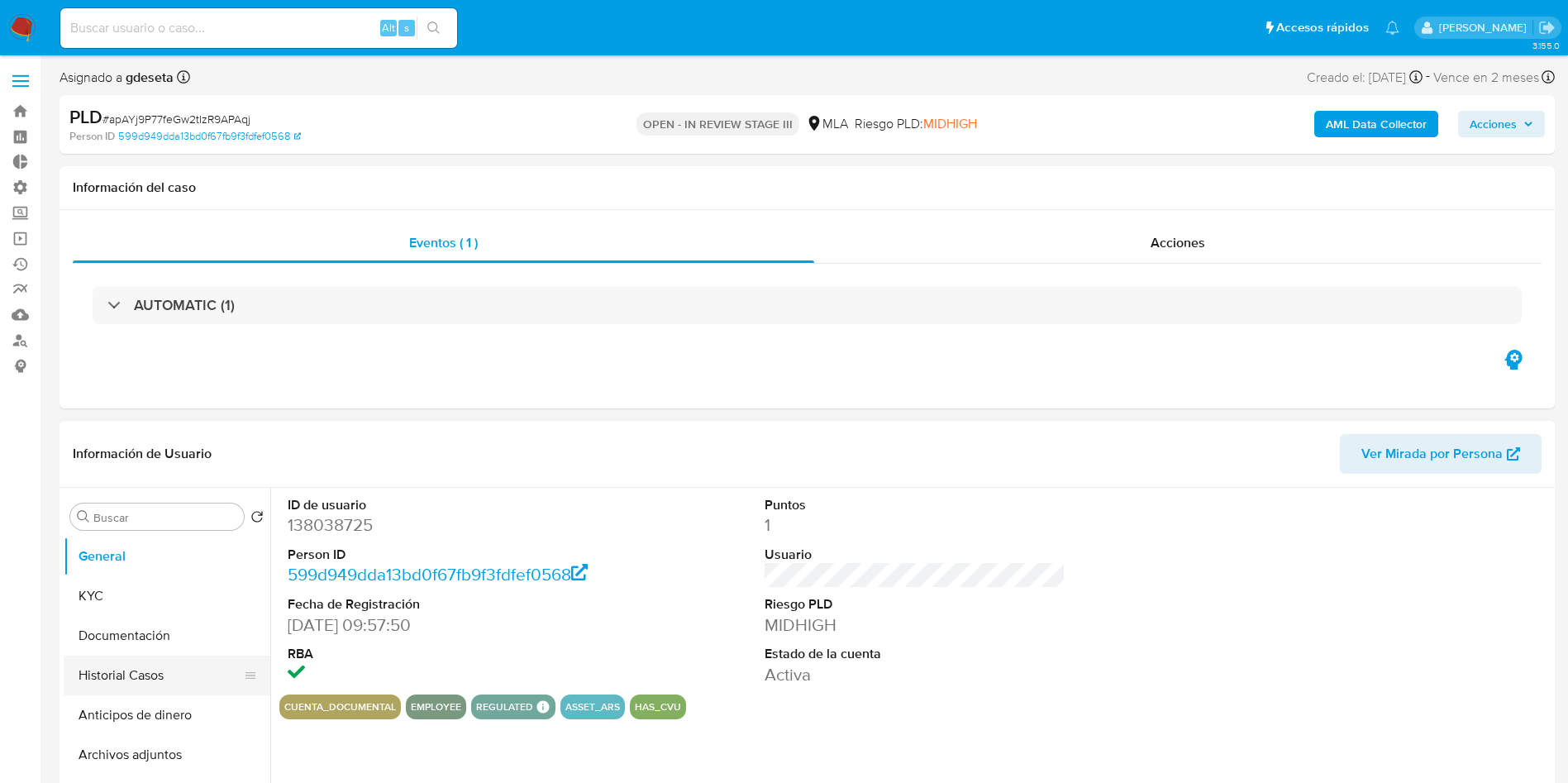
click at [151, 521] on button "Historial Casos" at bounding box center [160, 676] width 193 height 40
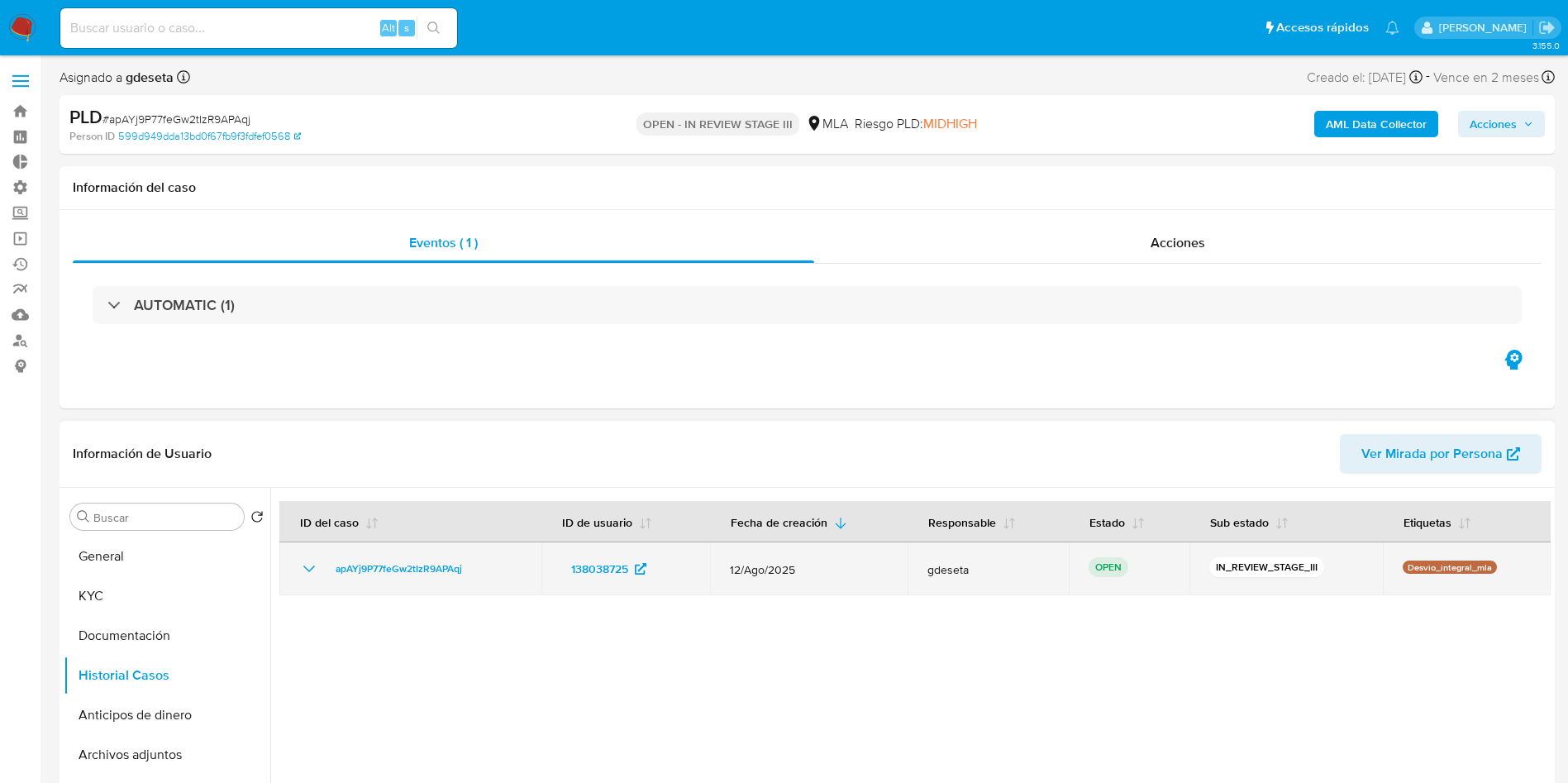
drag, startPoint x: 496, startPoint y: 566, endPoint x: 325, endPoint y: 571, distance: 171.1
click at [325, 521] on div "apAYj9P77feGw2tIzR9APAqj" at bounding box center [410, 569] width 222 height 20
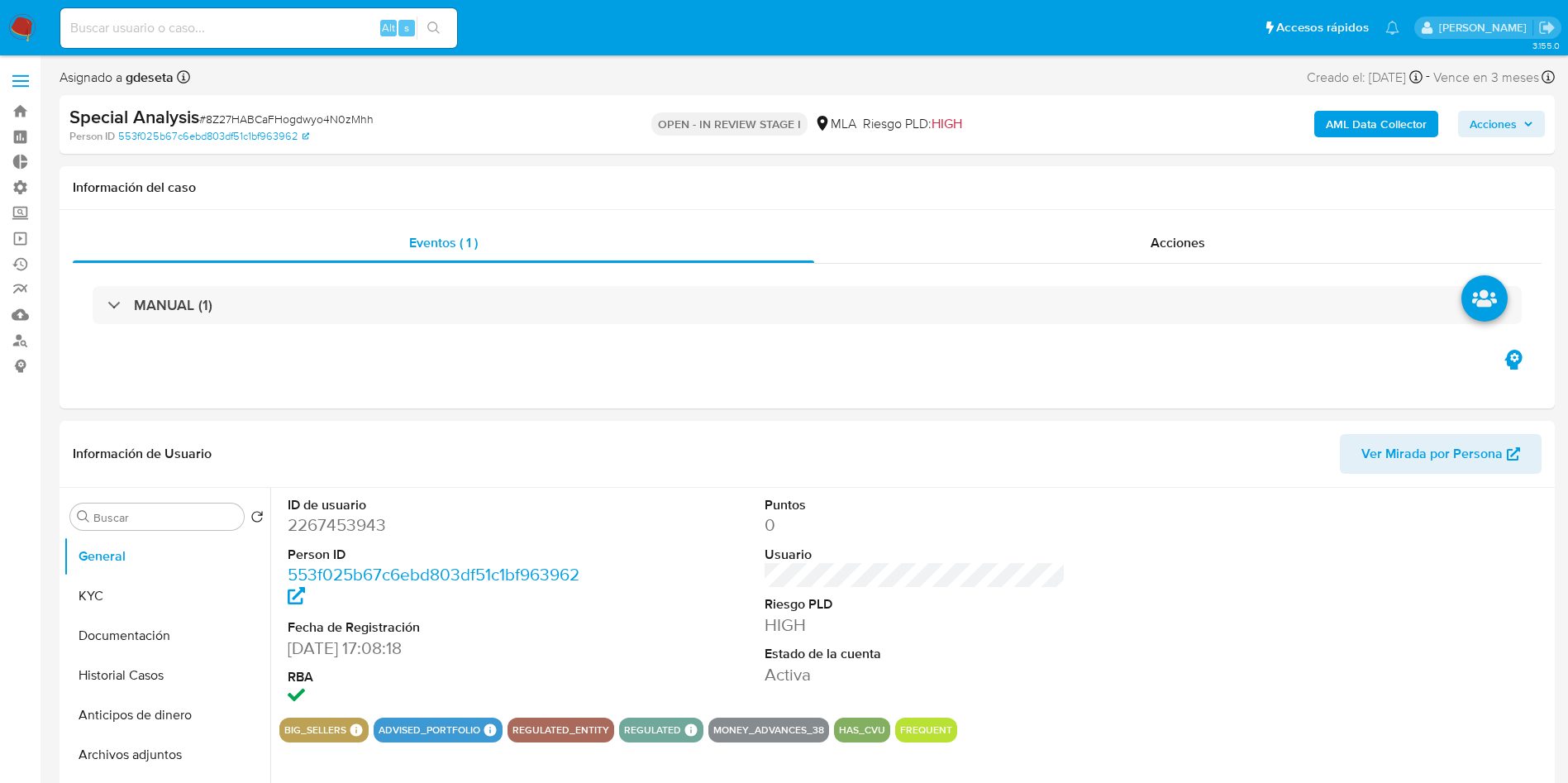
select select "10"
